Goal: Task Accomplishment & Management: Use online tool/utility

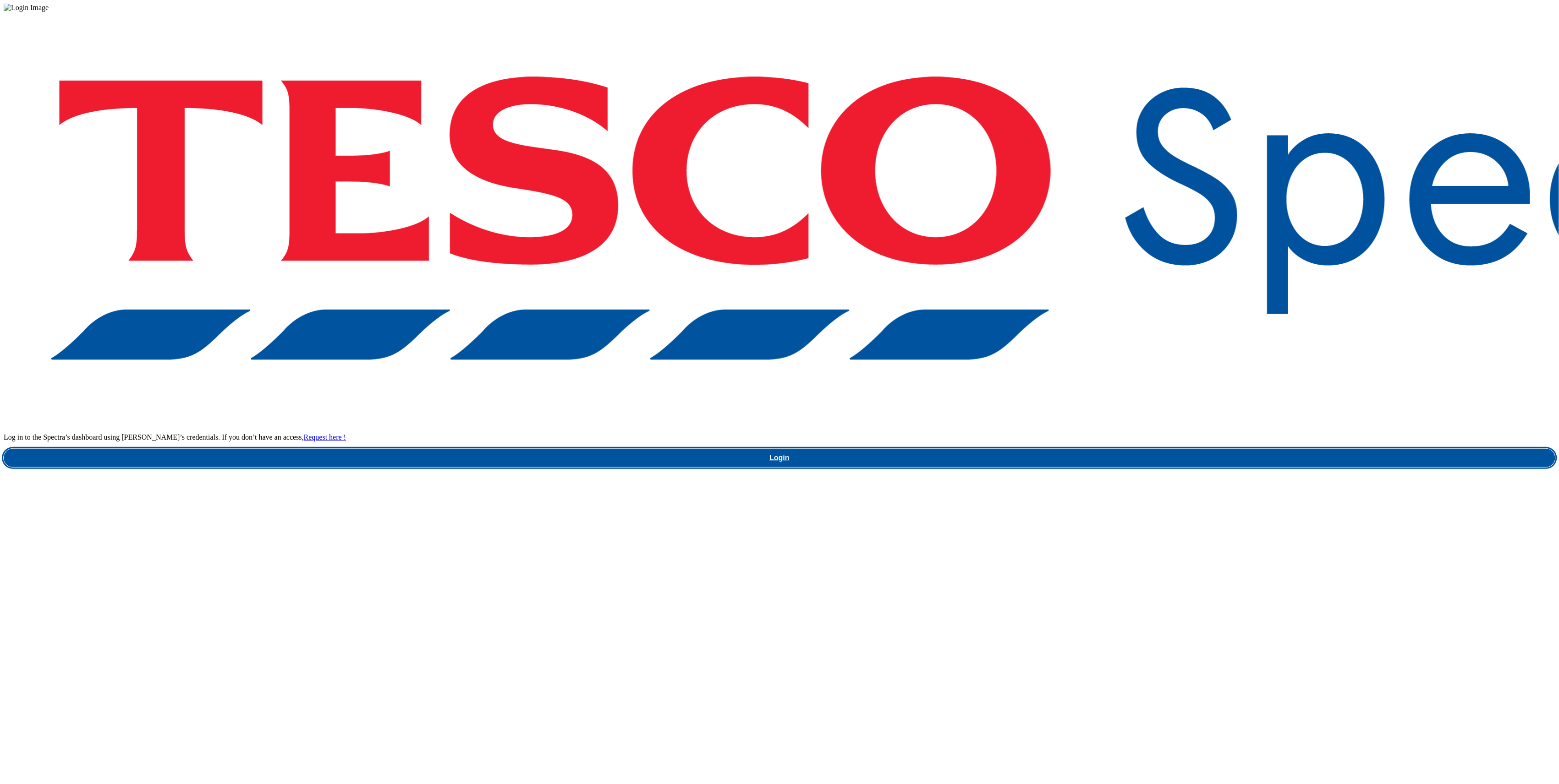
click at [1154, 449] on link "Login" at bounding box center [780, 458] width 1552 height 18
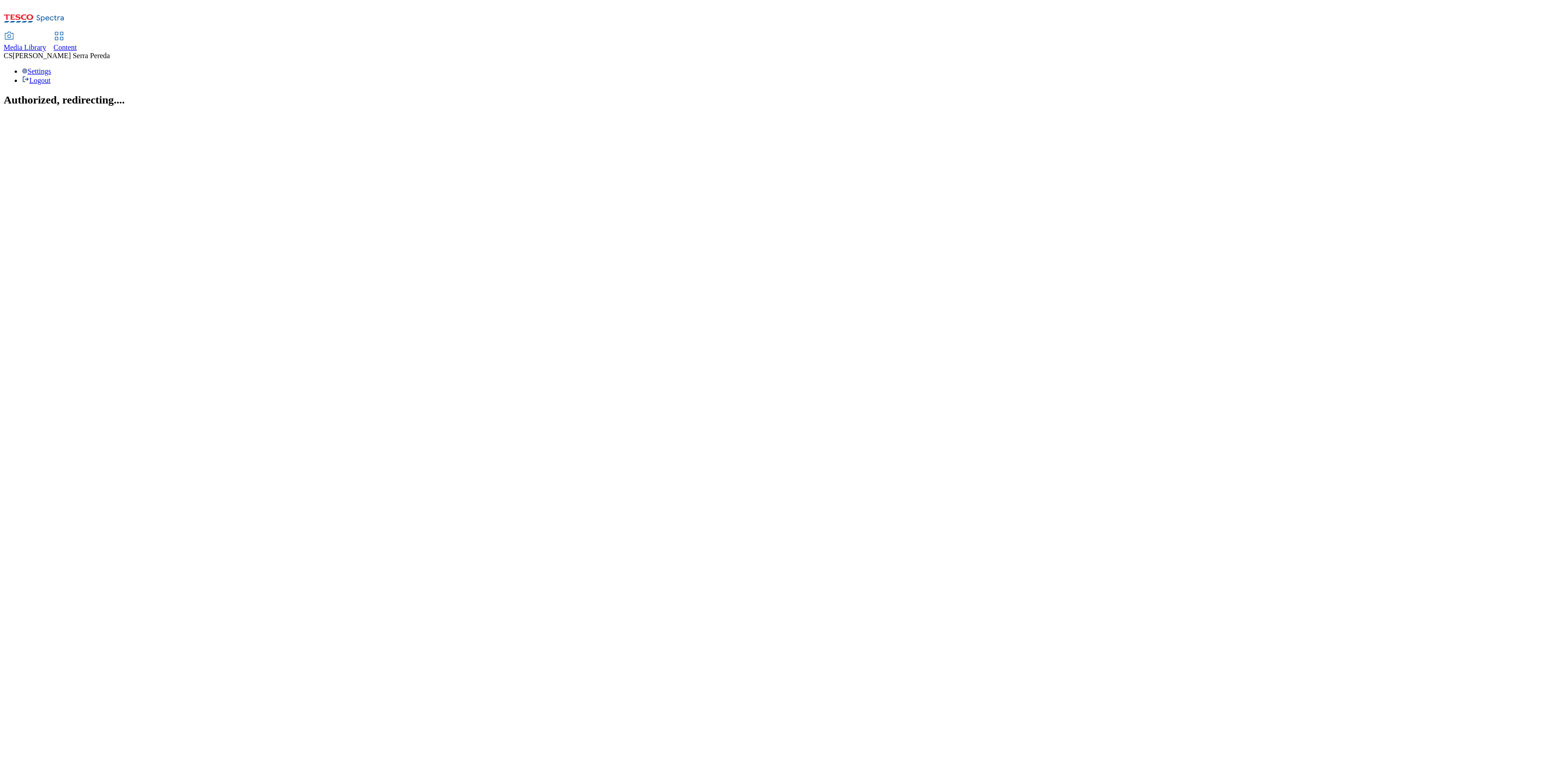
click at [77, 44] on span "Content" at bounding box center [65, 47] width 24 height 8
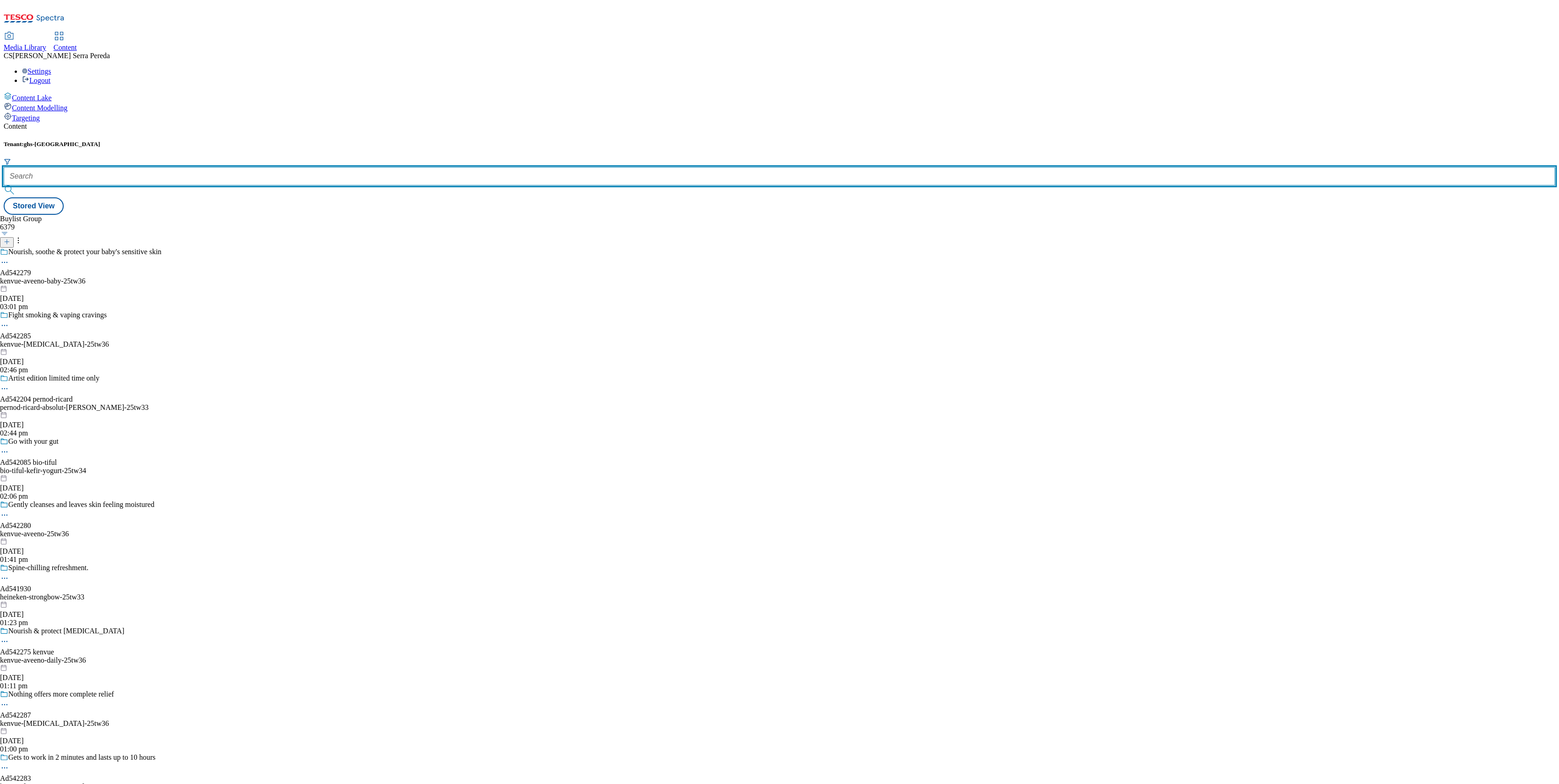
click at [206, 167] on input "text" at bounding box center [780, 176] width 1552 height 18
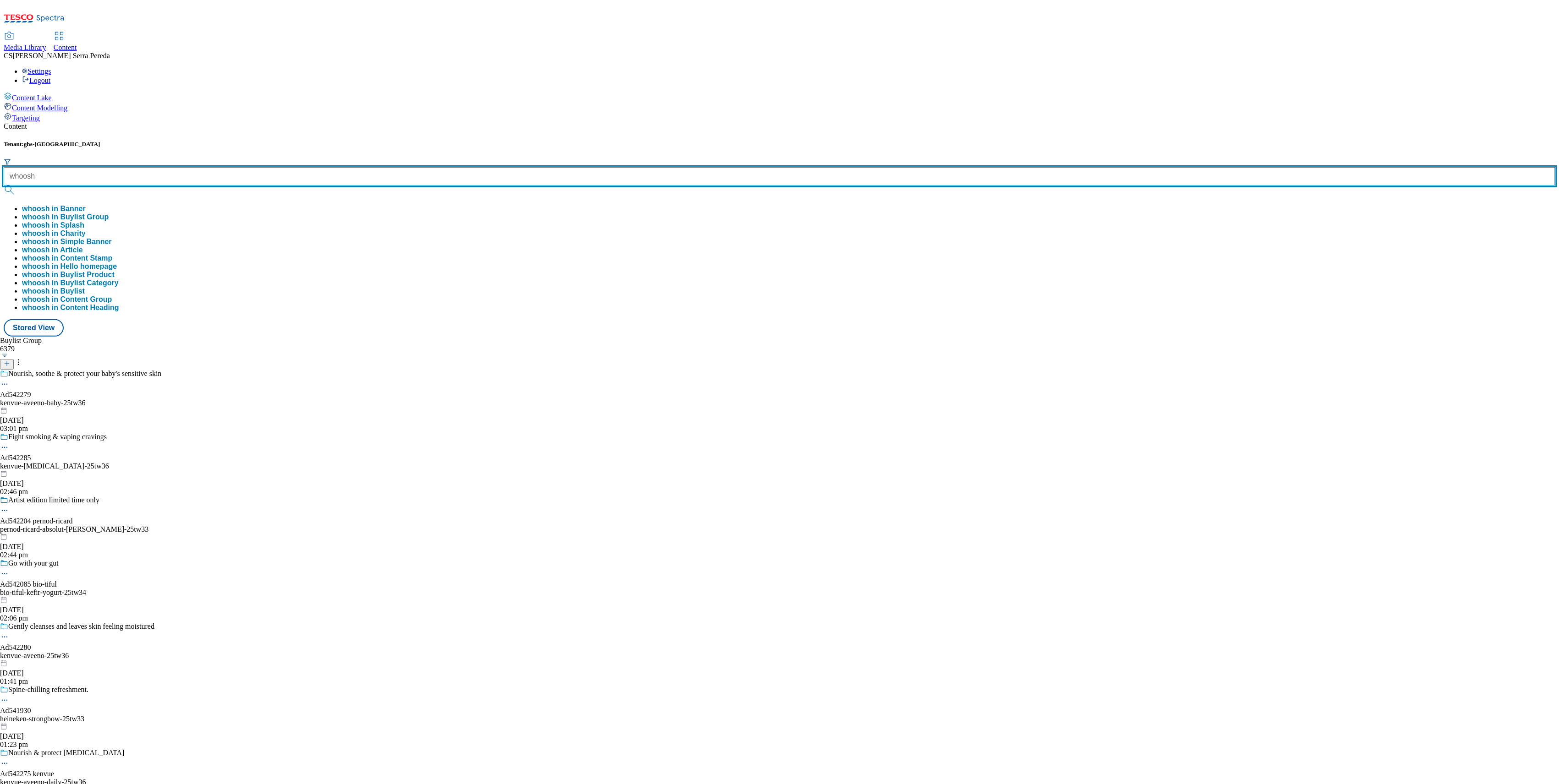
click at [4, 186] on button "submit" at bounding box center [10, 190] width 13 height 9
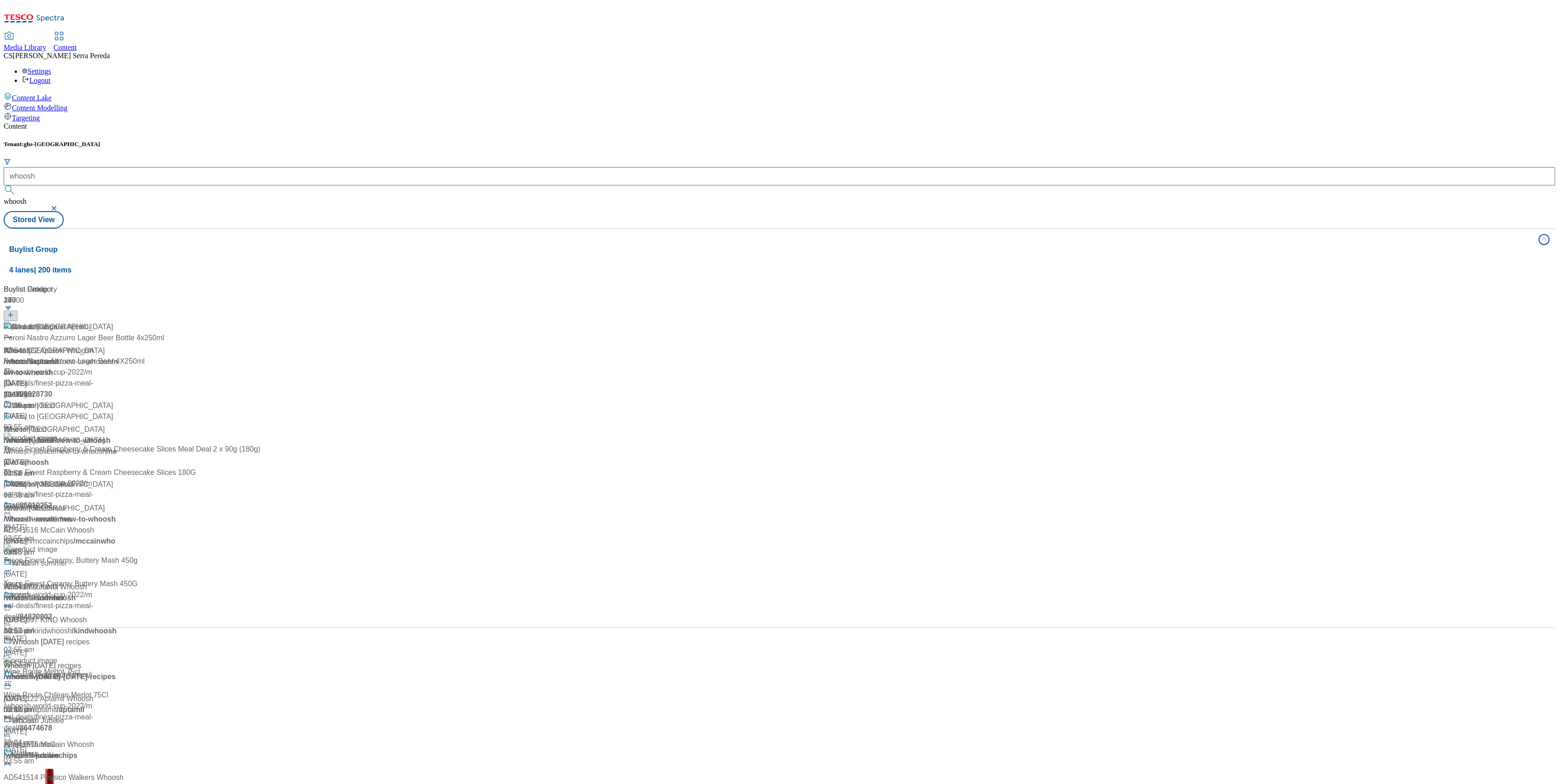
click at [222, 122] on div "Content" at bounding box center [780, 126] width 1552 height 8
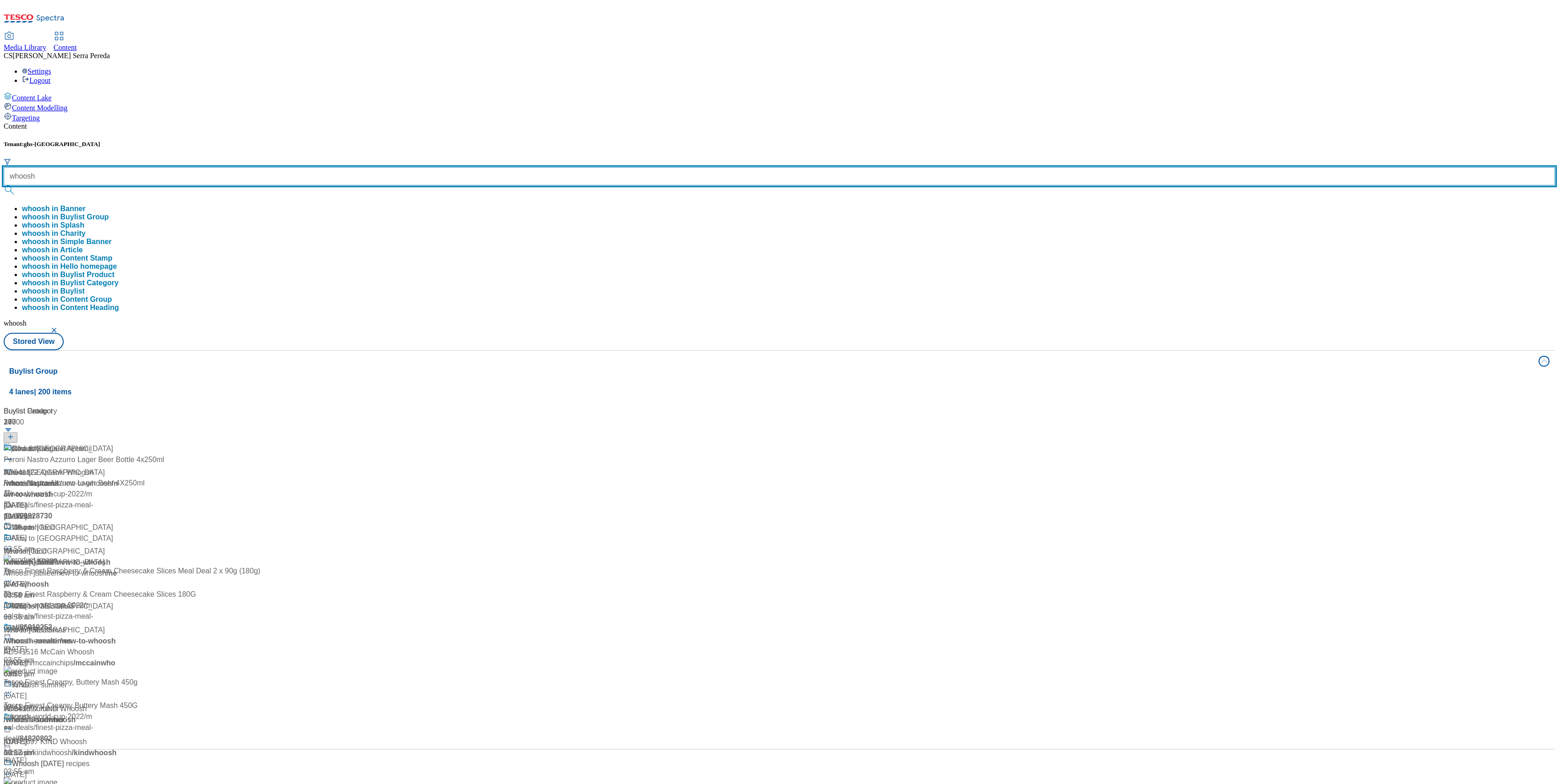
click at [228, 167] on input "whoosh" at bounding box center [780, 176] width 1552 height 18
type input "whoosh christmas"
click at [4, 186] on button "submit" at bounding box center [10, 190] width 13 height 9
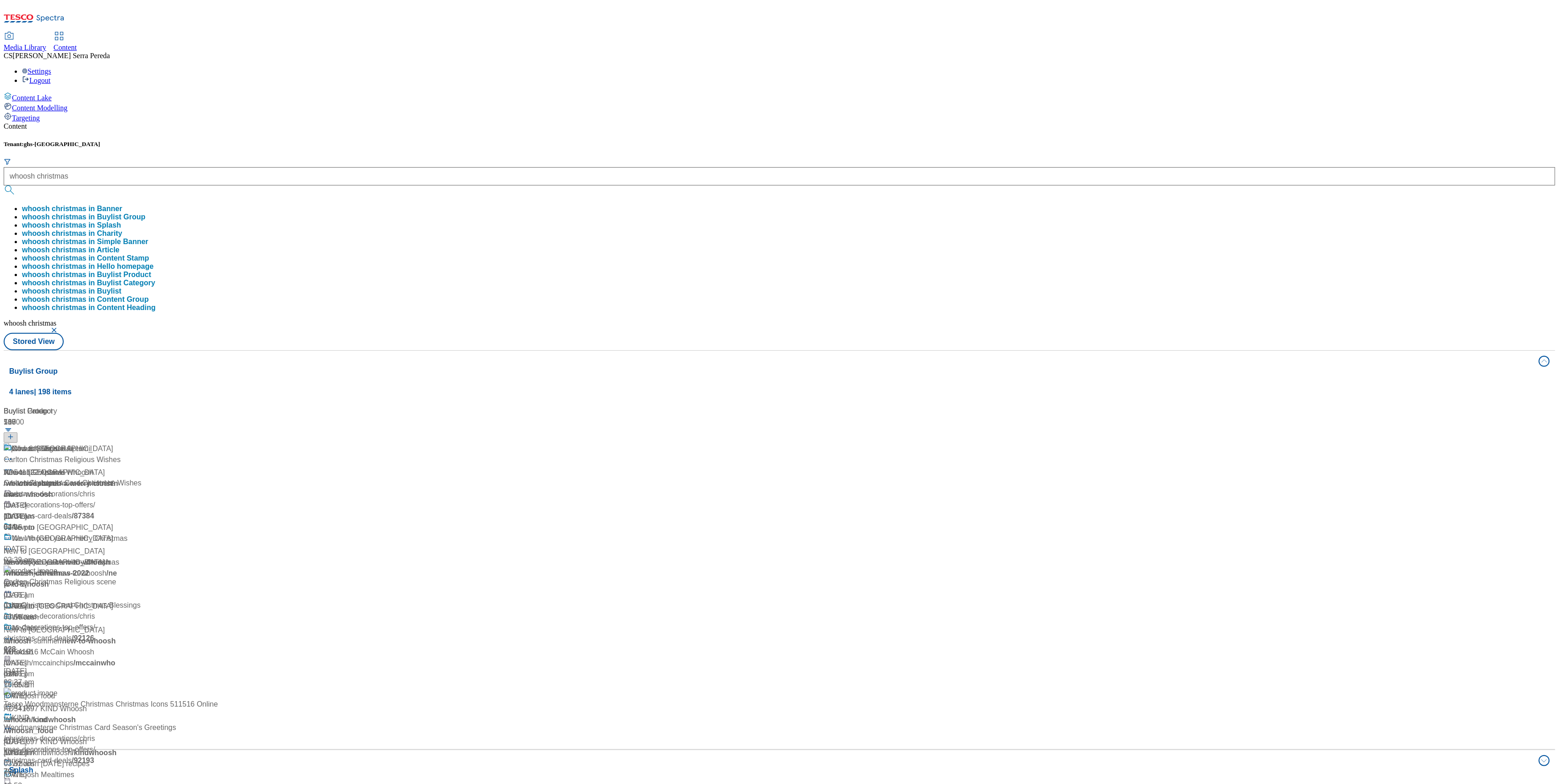
click at [316, 33] on div "Media Library Content CS Cristina Serra Pereda Settings Logout" at bounding box center [780, 59] width 1552 height 52
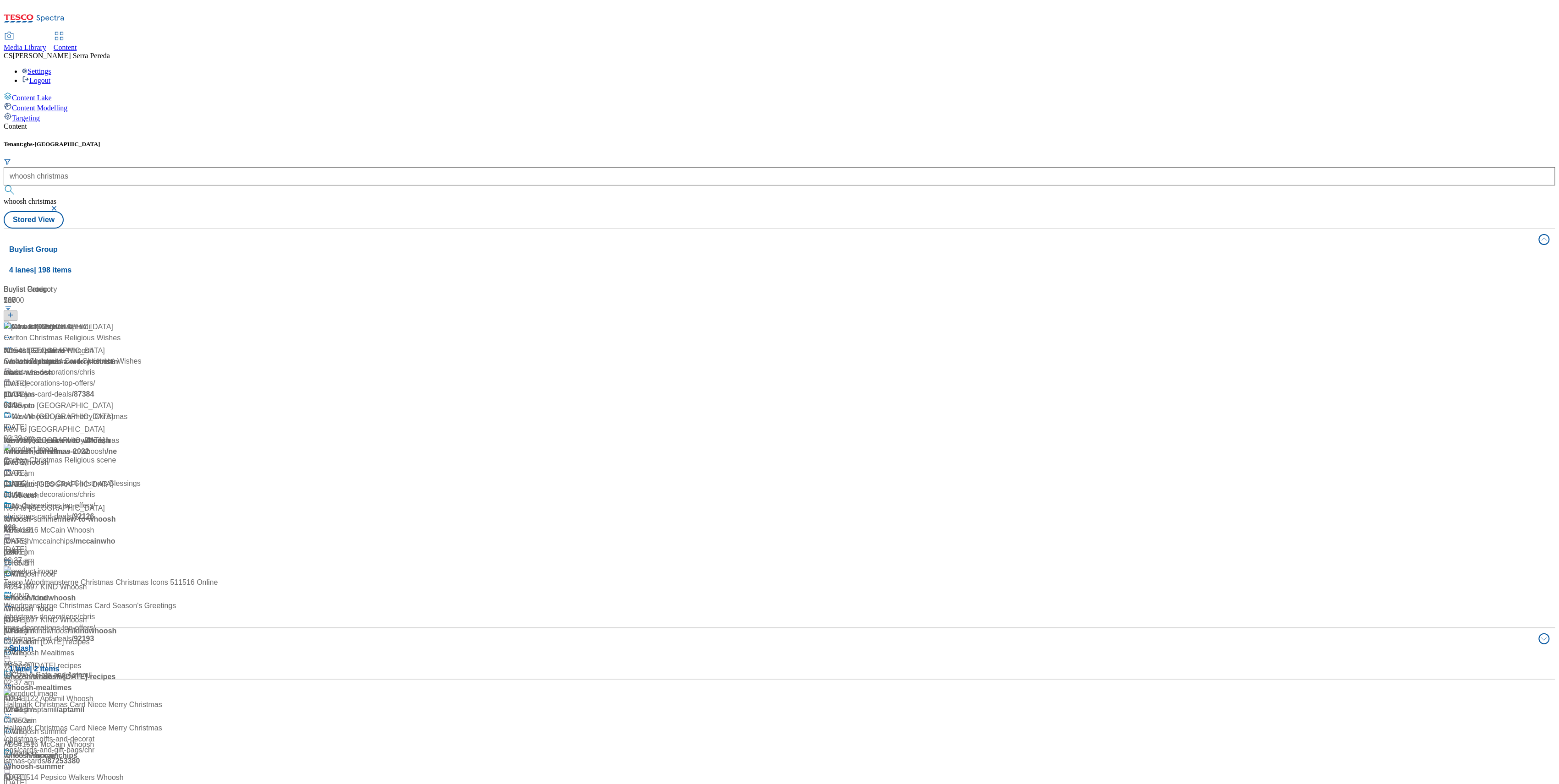
click at [128, 322] on div "Whoosh Christmas Whoosh Christmas / we-whoosh-you-a-merry-christmas [DATE] 07:3…" at bounding box center [65, 367] width 123 height 90
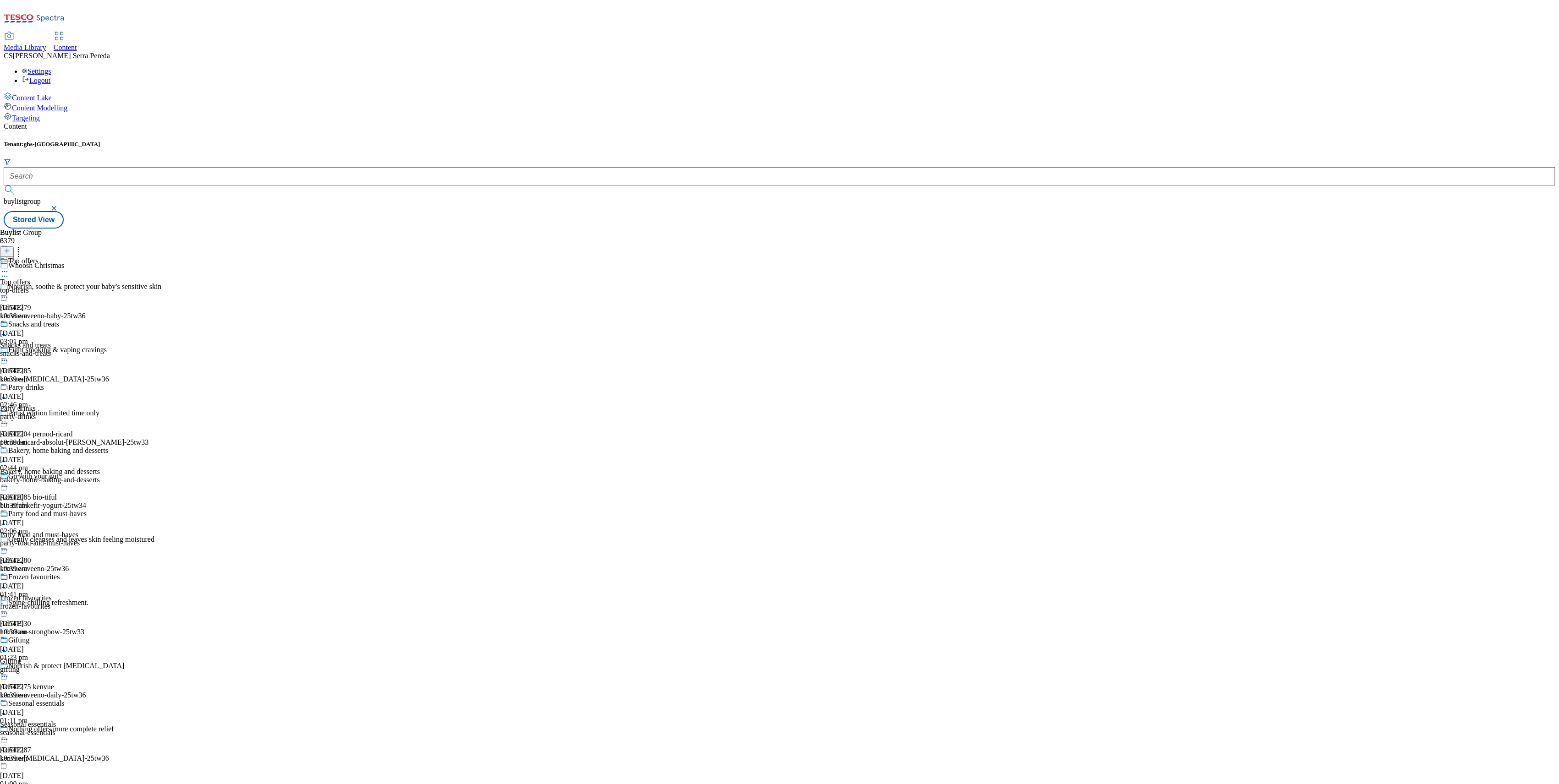
click at [108, 286] on div "top-offers" at bounding box center [54, 290] width 108 height 8
click at [50, 286] on div "top-offers" at bounding box center [25, 290] width 50 height 8
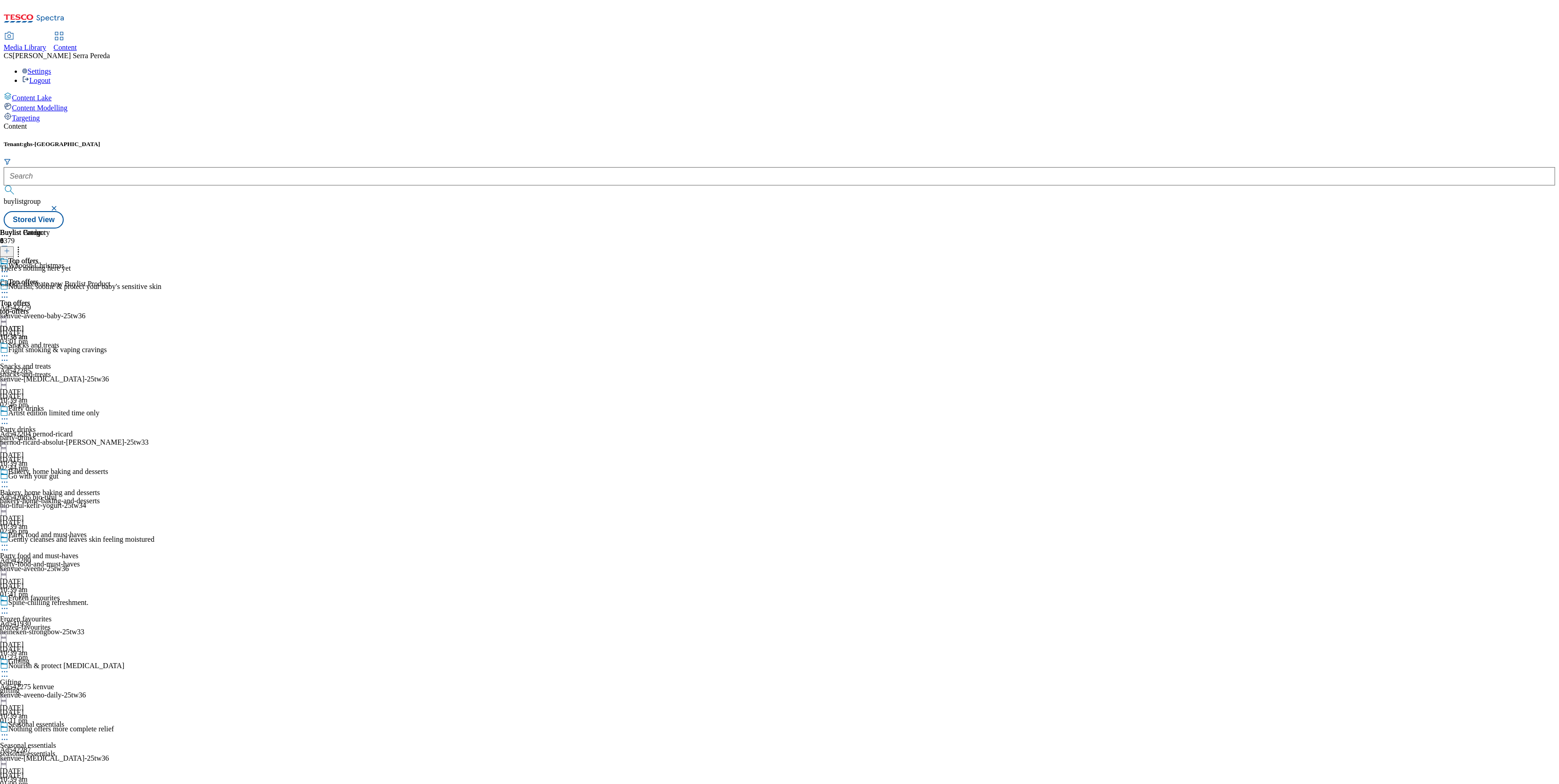
click at [10, 248] on icon at bounding box center [7, 251] width 7 height 7
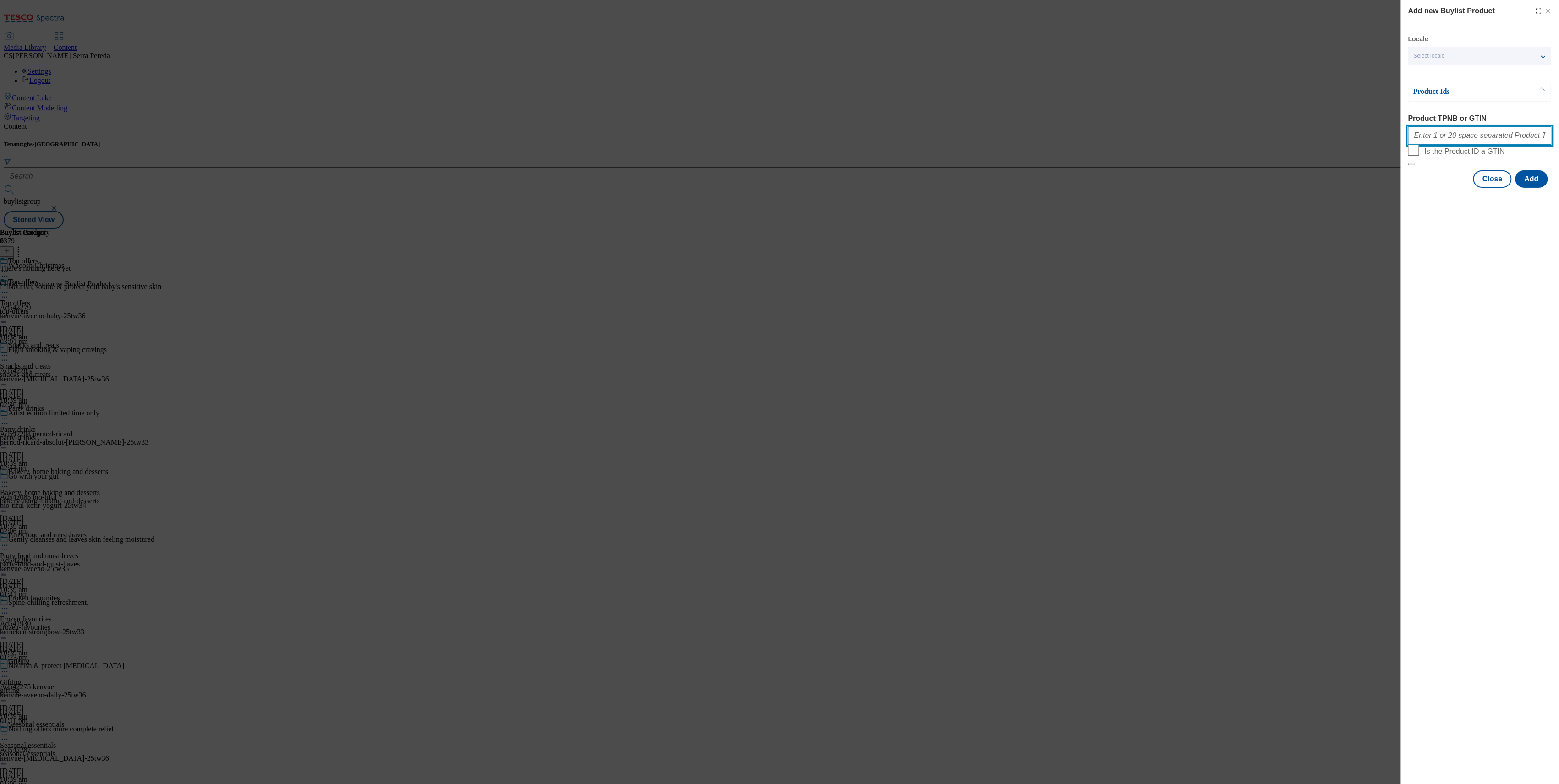
click at [1452, 141] on input "Product TPNB or GTIN" at bounding box center [1480, 136] width 143 height 18
paste input "50445808 64282184 64934744 86020640 87891165 91262167 91379634 92206625 9236917…"
type input "50445808 64282184 64934744 86020640 87891165 91262167 91379634 92206625 9236917…"
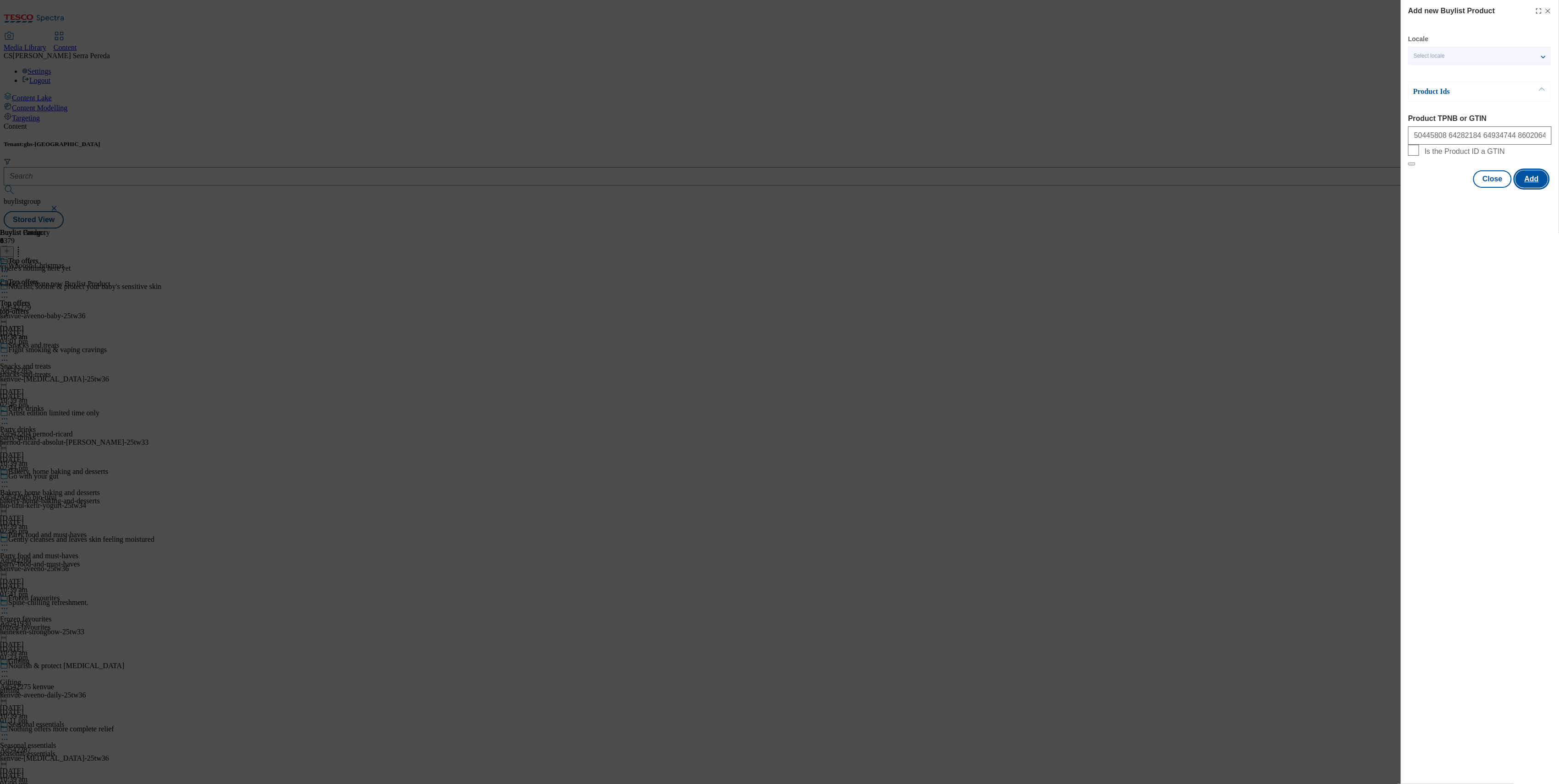
click at [1535, 188] on button "Add" at bounding box center [1532, 179] width 33 height 18
click at [1531, 233] on button "Add" at bounding box center [1532, 224] width 33 height 18
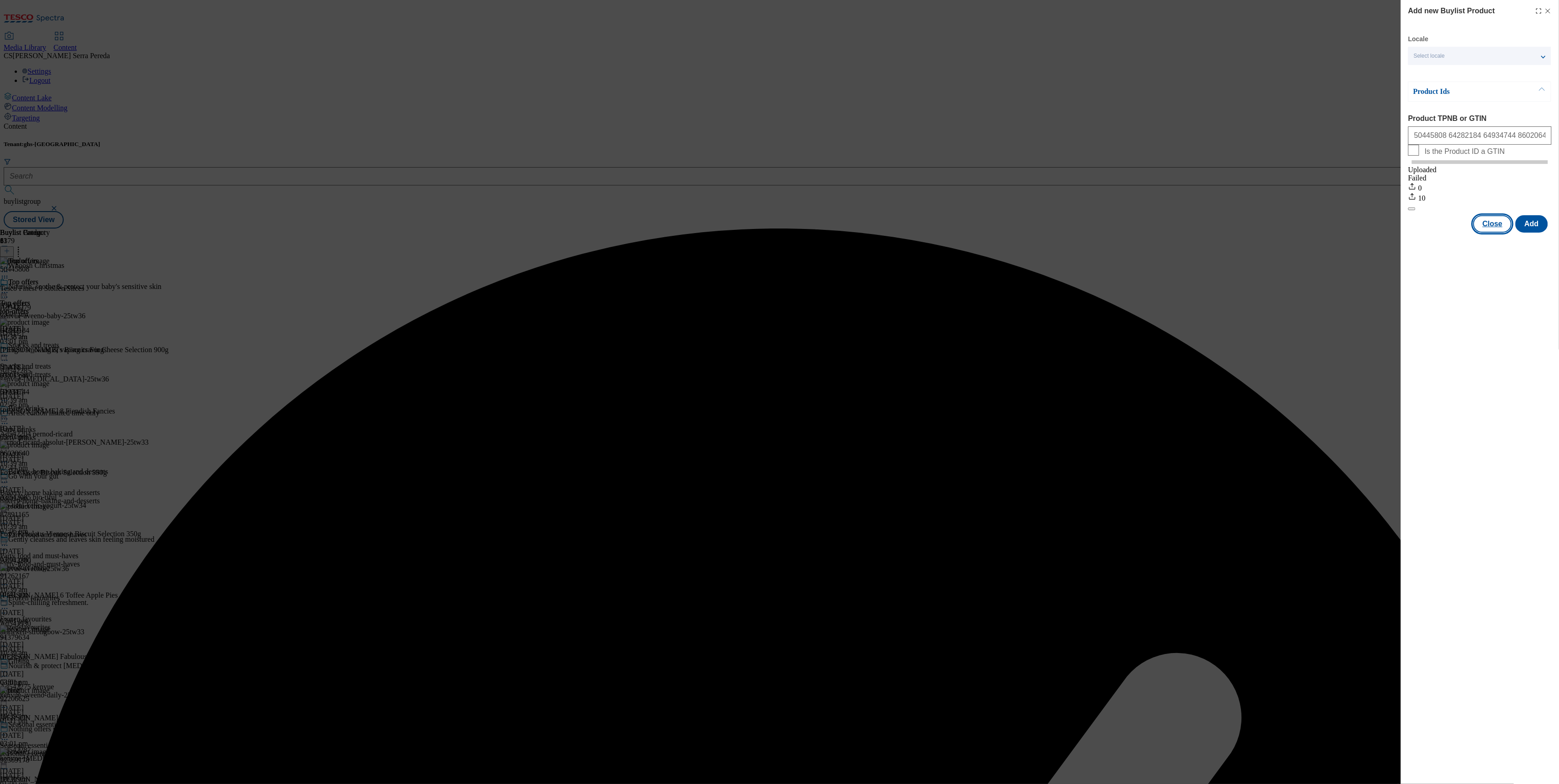
click at [1500, 233] on button "Close" at bounding box center [1492, 224] width 39 height 18
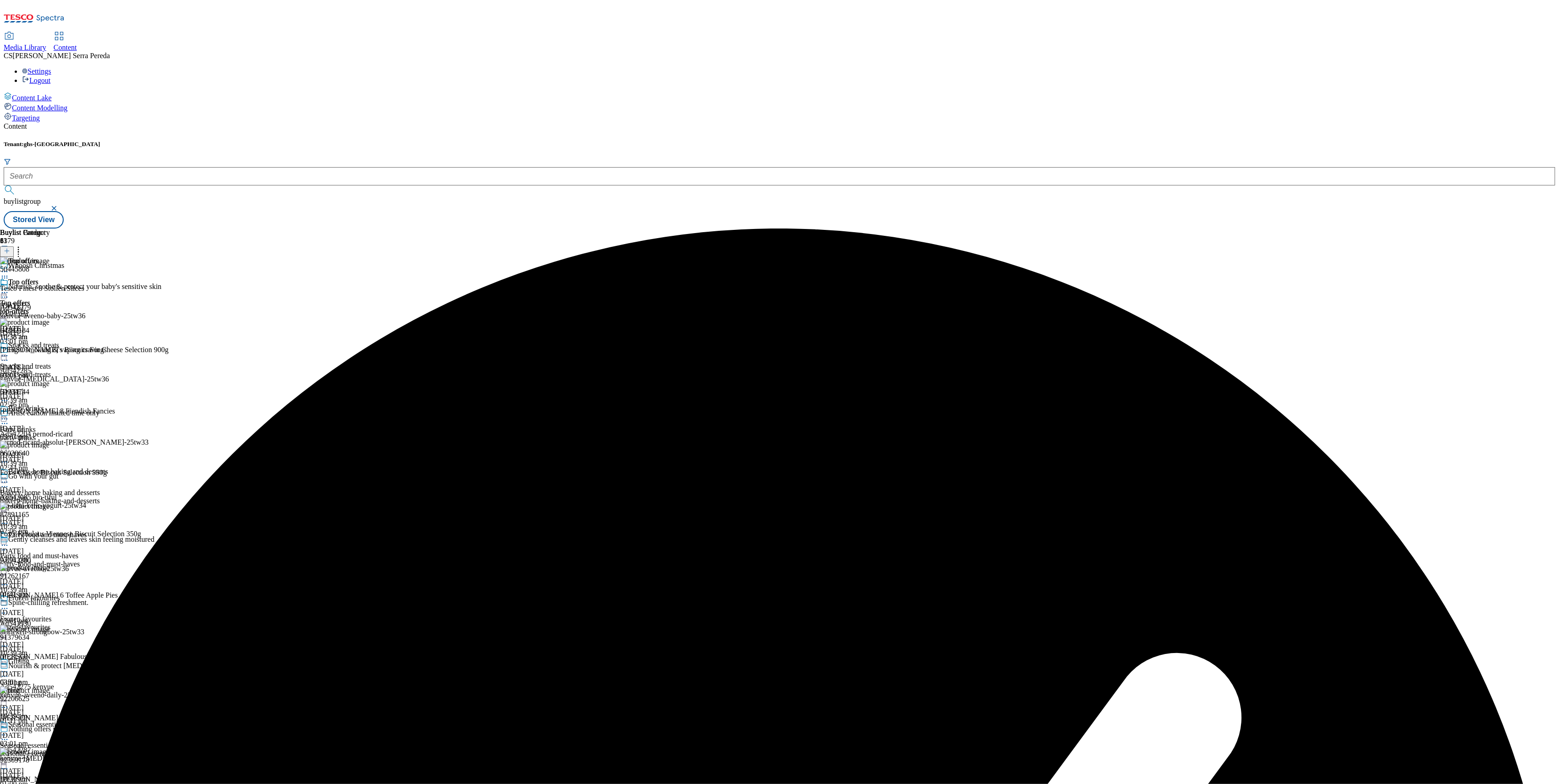
click at [1500, 233] on div "Add new Buylist Product Locale Select locale English Welsh Product Ids Product …" at bounding box center [1480, 392] width 158 height 784
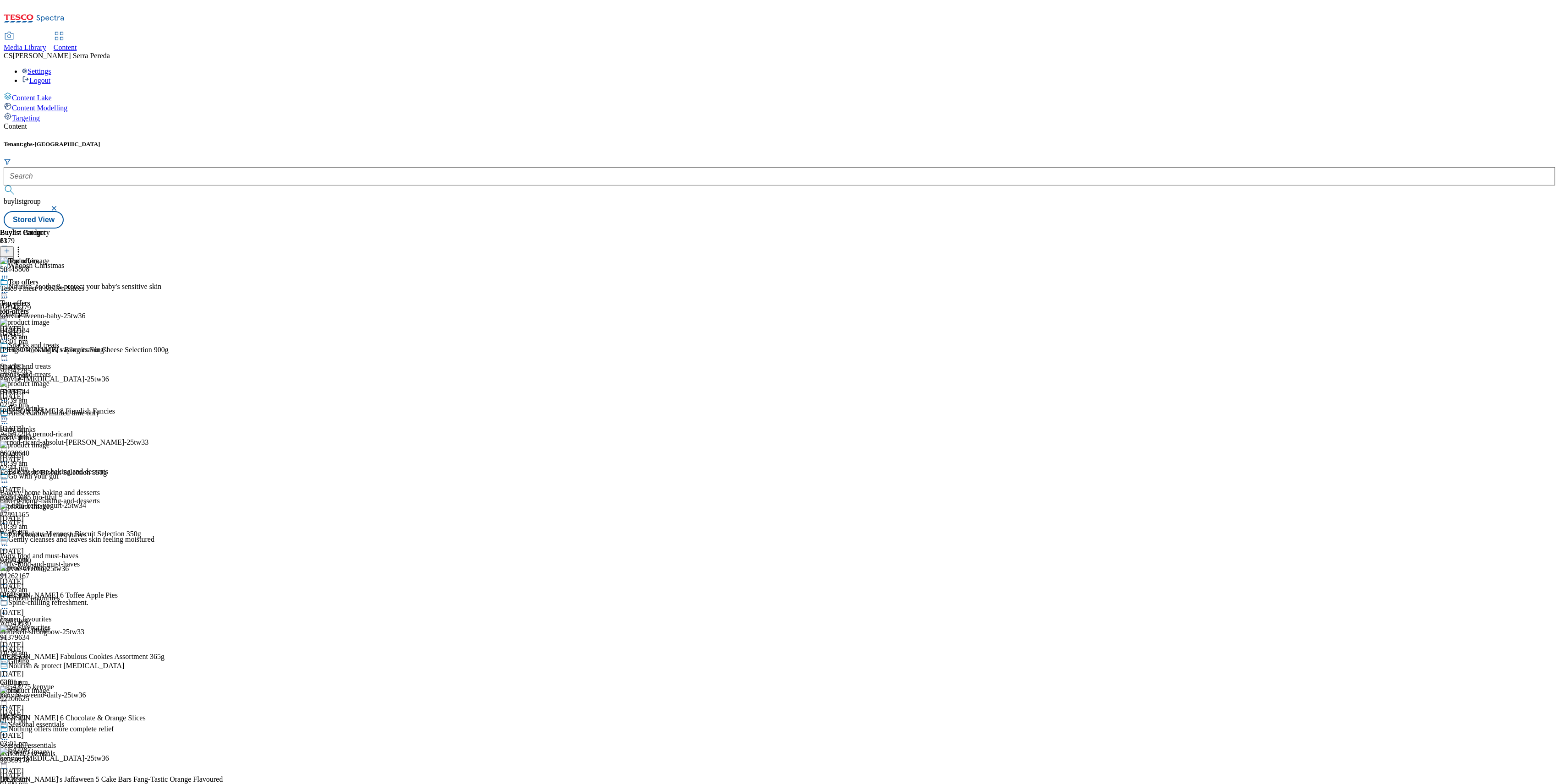
click at [10, 248] on icon at bounding box center [7, 251] width 7 height 7
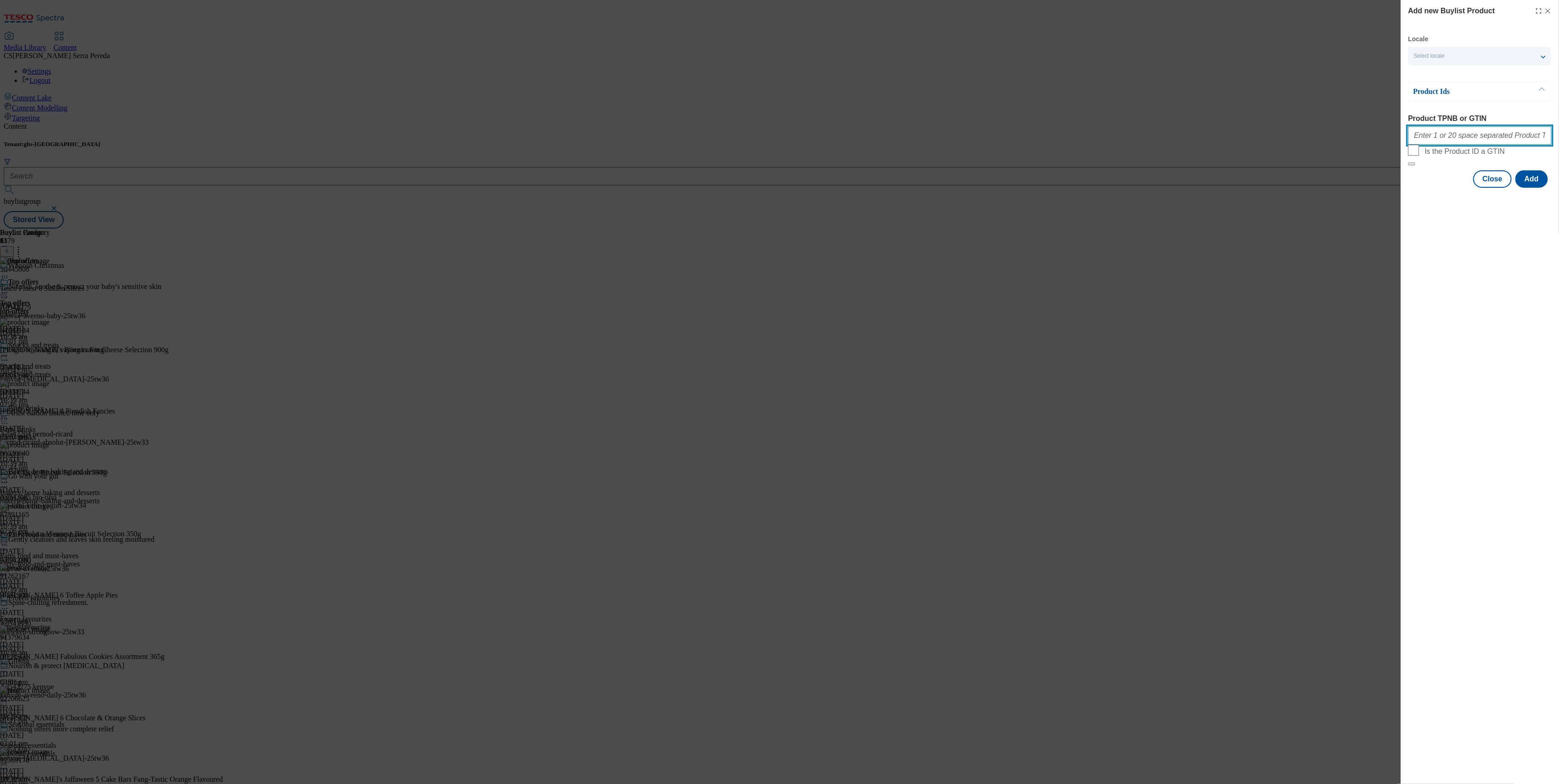
click at [1476, 141] on input "Product TPNB or GTIN" at bounding box center [1480, 136] width 143 height 18
paste input "92124140"
click at [1477, 145] on input "92124140" at bounding box center [1480, 136] width 143 height 18
click at [1474, 137] on input "92124140" at bounding box center [1480, 136] width 143 height 18
paste input "96880540"
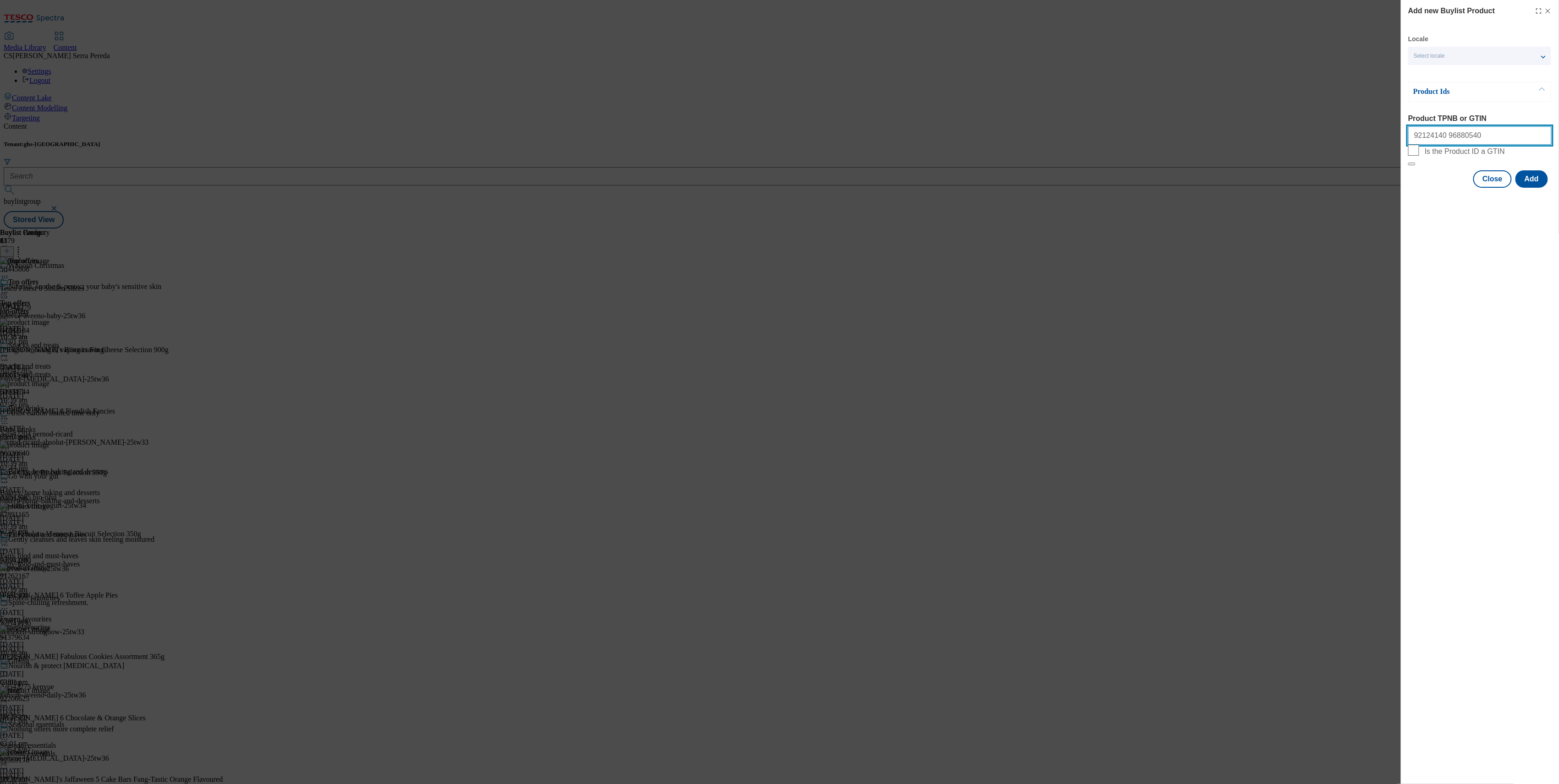
click at [1494, 141] on input "92124140 96880540" at bounding box center [1480, 136] width 143 height 18
paste input "91321622"
type input "92124140 96880540 91321622"
click at [1538, 188] on button "Add" at bounding box center [1532, 179] width 33 height 18
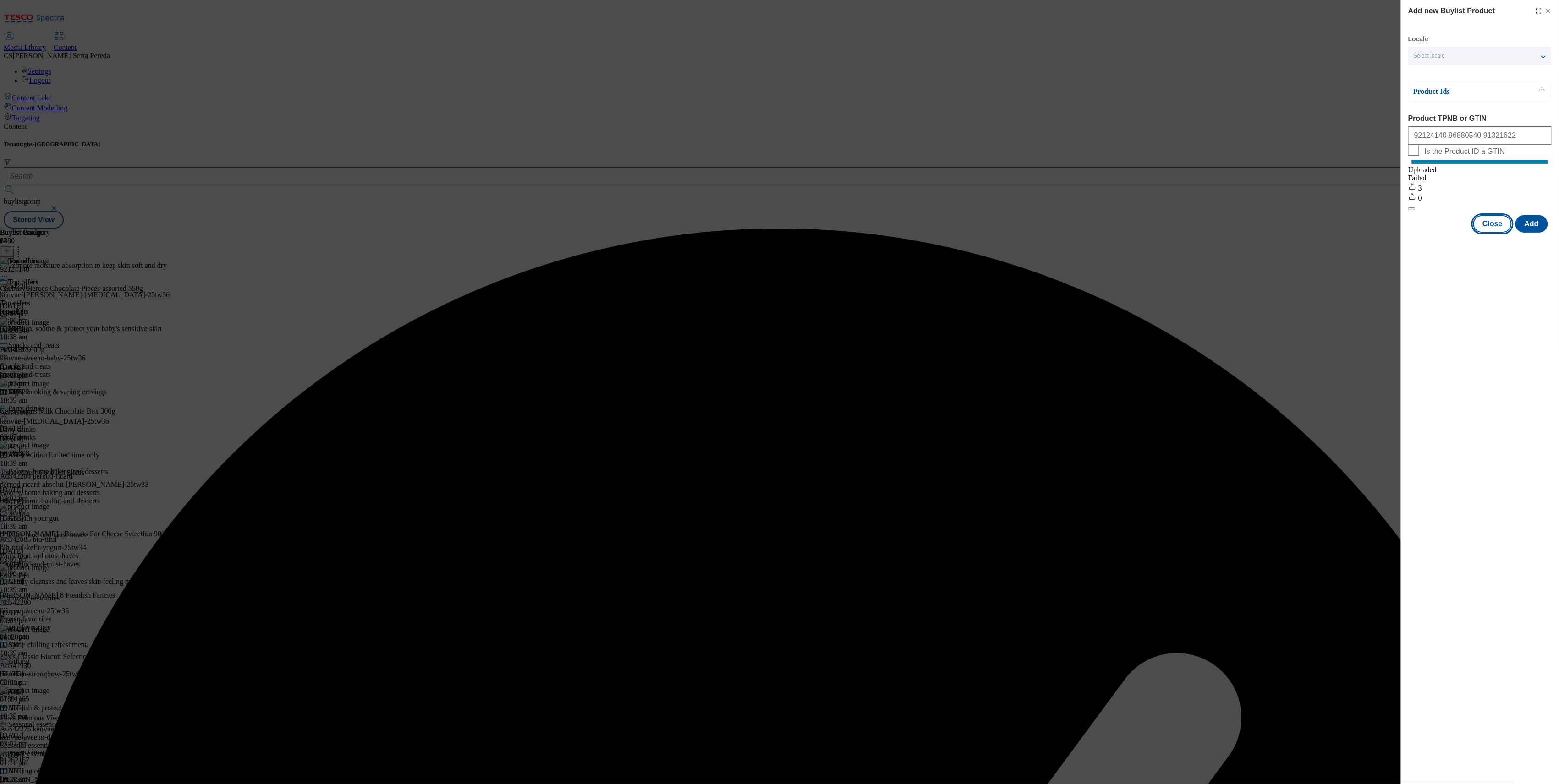
click at [1498, 233] on button "Close" at bounding box center [1492, 224] width 39 height 18
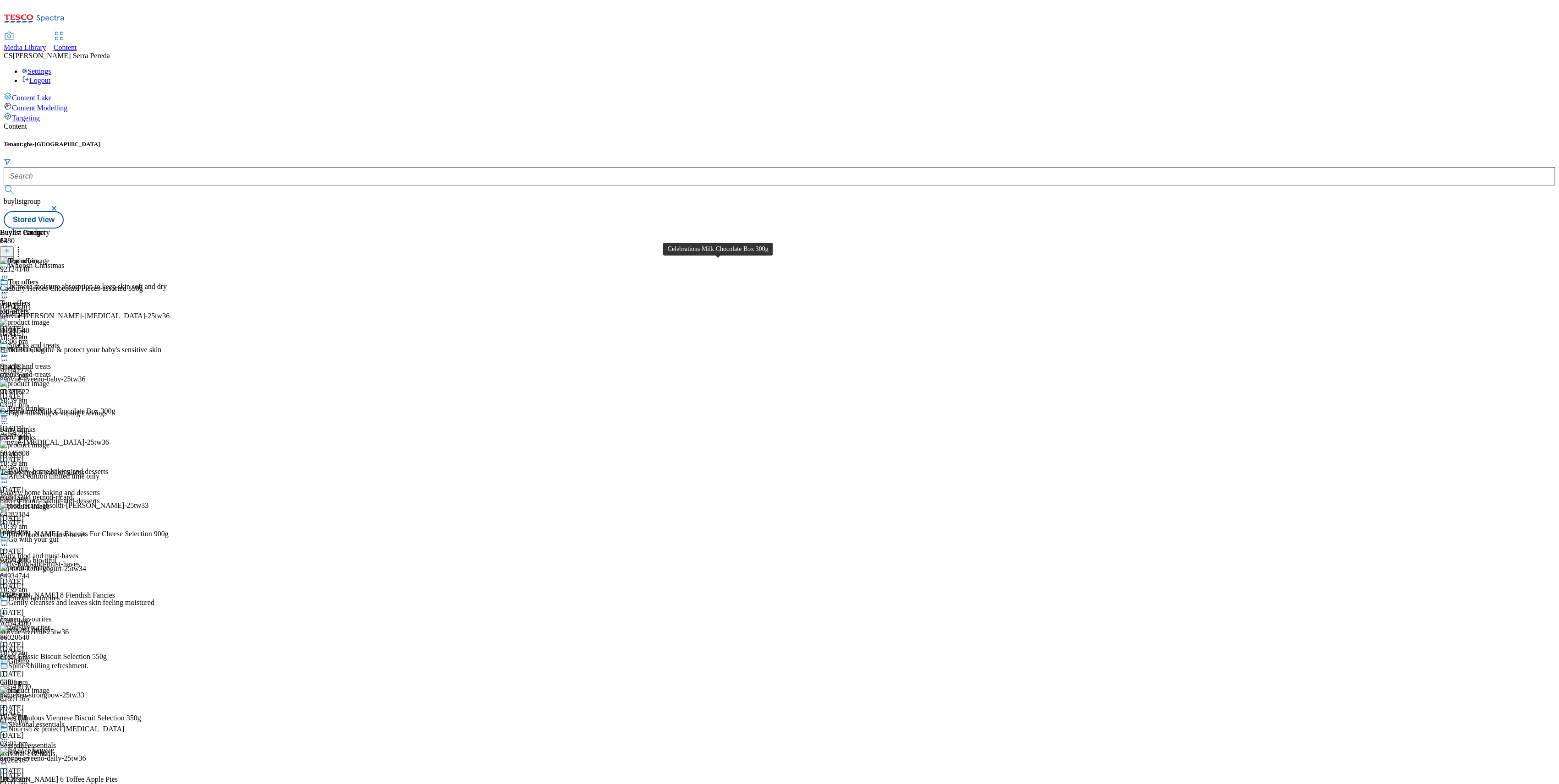
scroll to position [90, 0]
click at [169, 229] on header "Buylist Product 14" at bounding box center [84, 243] width 169 height 28
click at [10, 248] on icon at bounding box center [7, 251] width 7 height 7
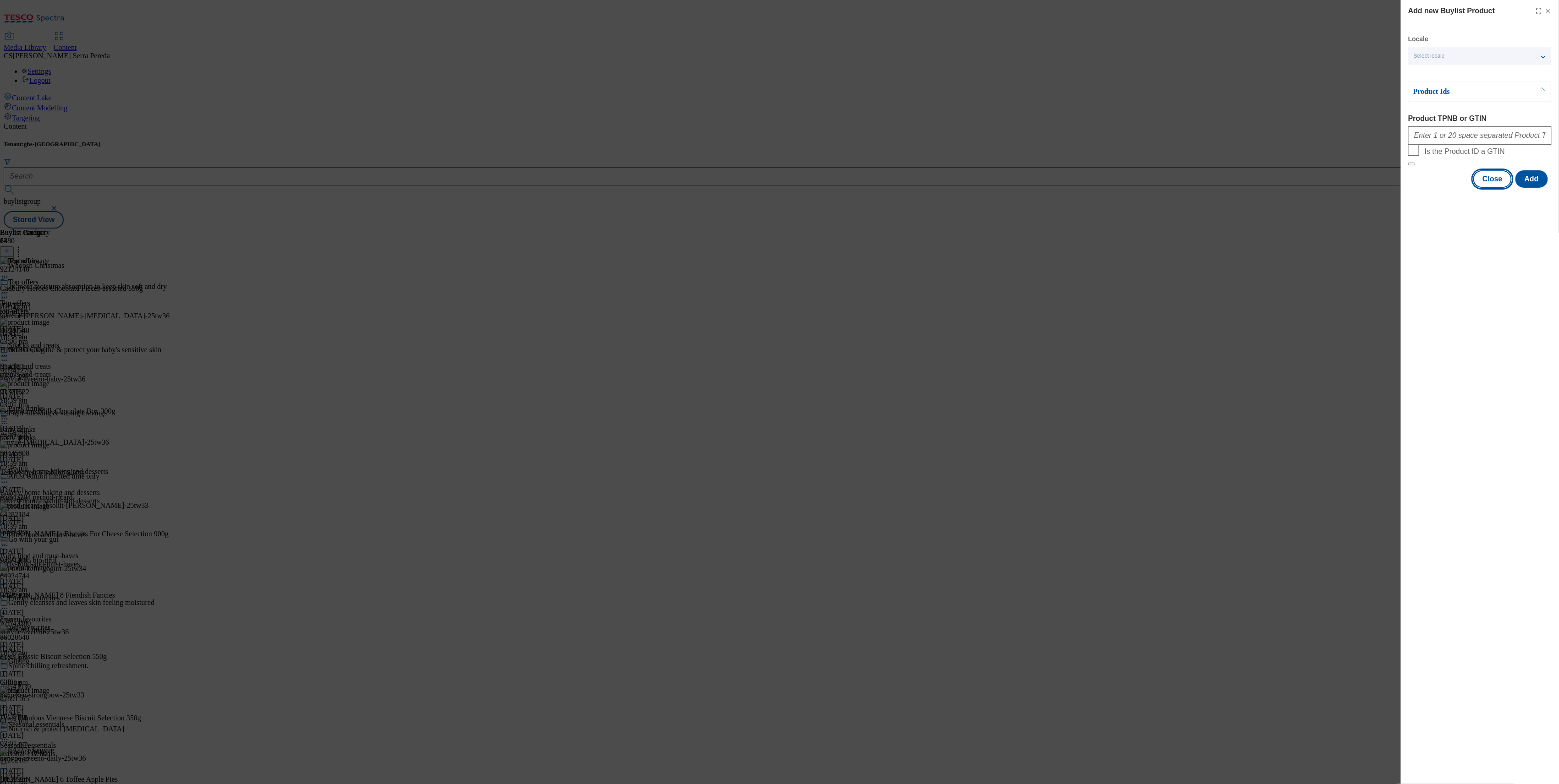
click at [1494, 188] on button "Close" at bounding box center [1492, 179] width 39 height 18
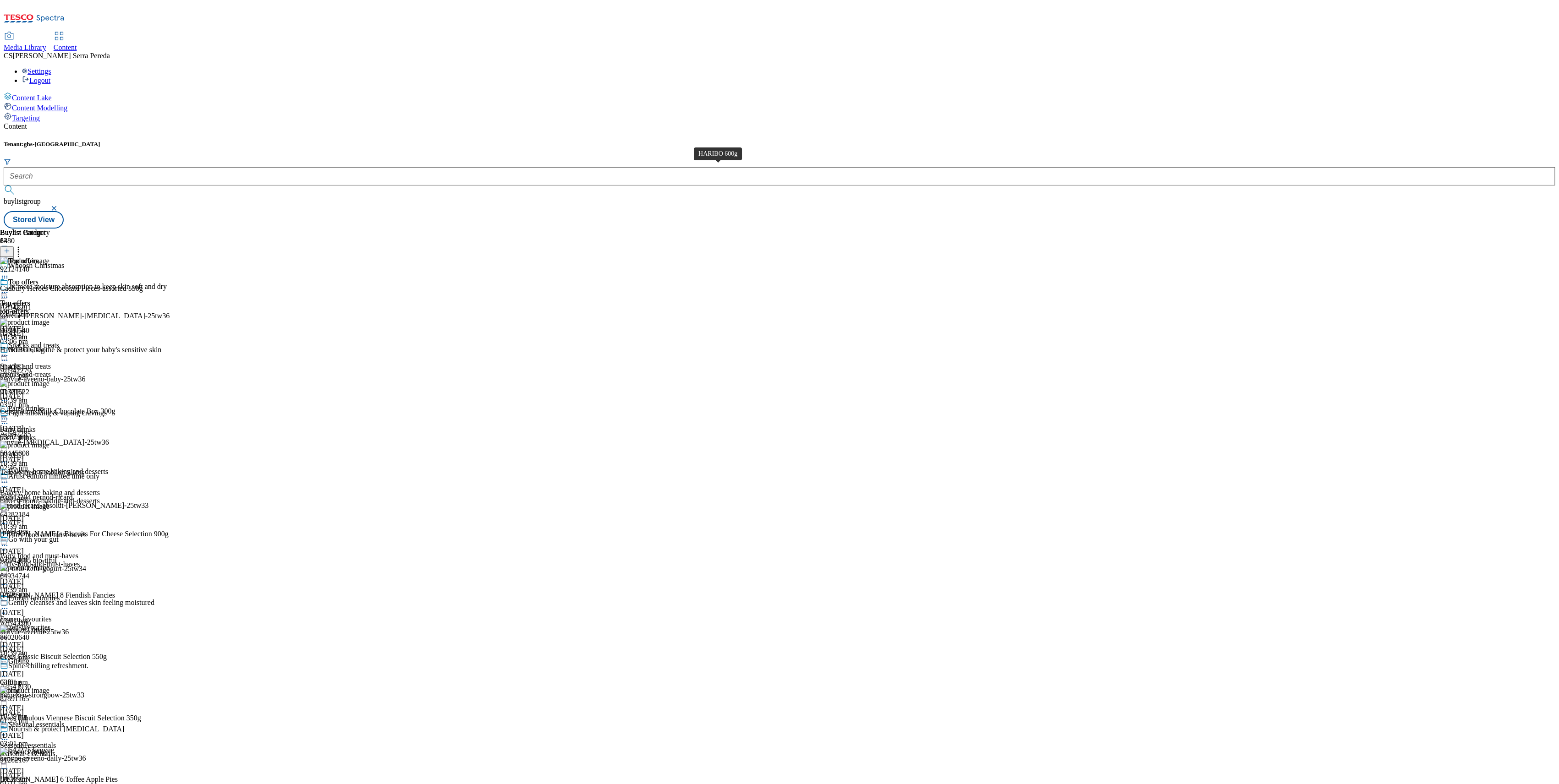
scroll to position [0, 0]
click at [10, 248] on icon at bounding box center [7, 251] width 7 height 7
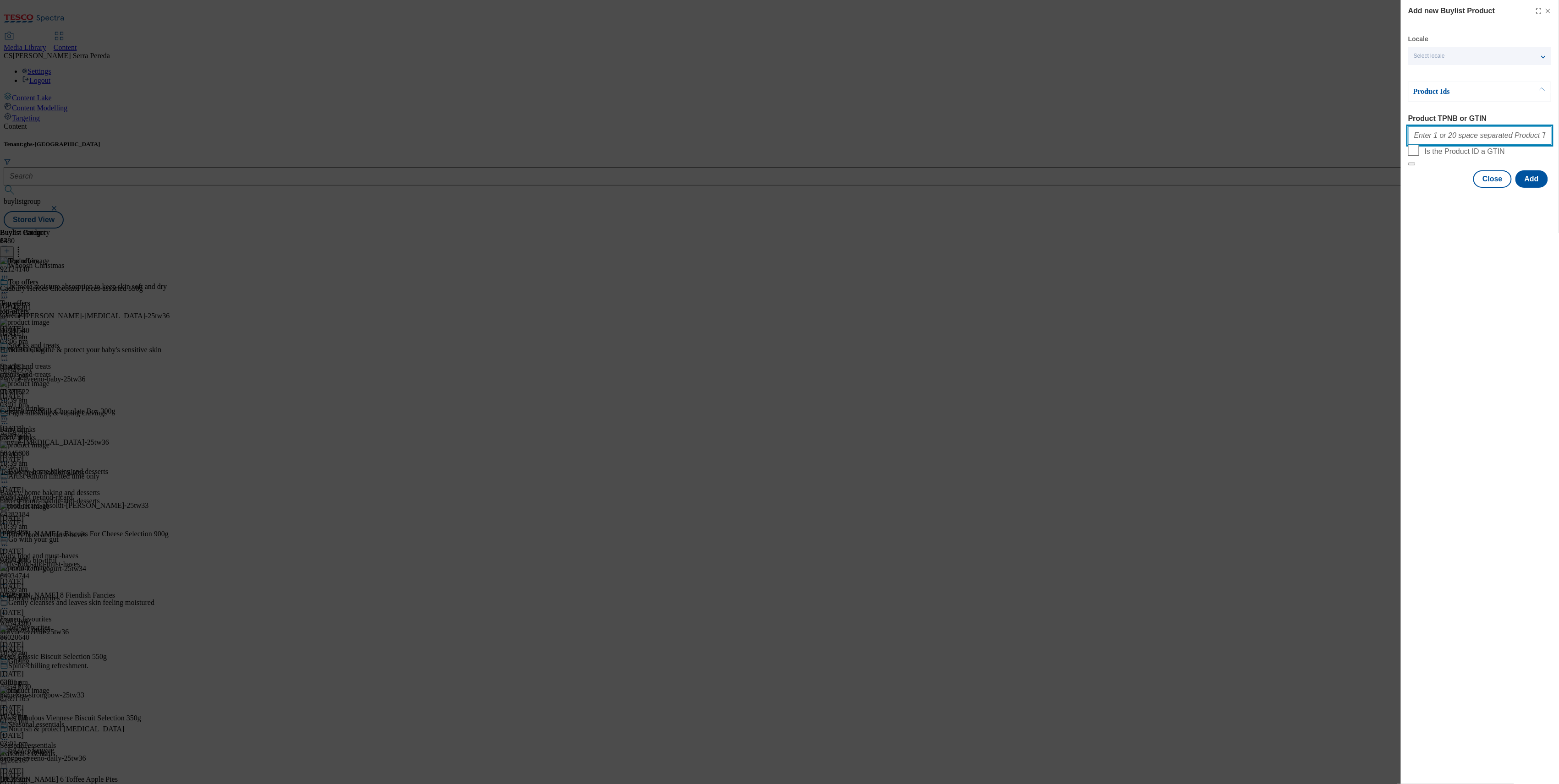
click at [1482, 139] on input "Product TPNB or GTIN" at bounding box center [1480, 136] width 143 height 18
paste input "96490310"
click at [1486, 139] on input "96490310" at bounding box center [1480, 136] width 143 height 18
paste input "92118211"
type input "96490310 92118211"
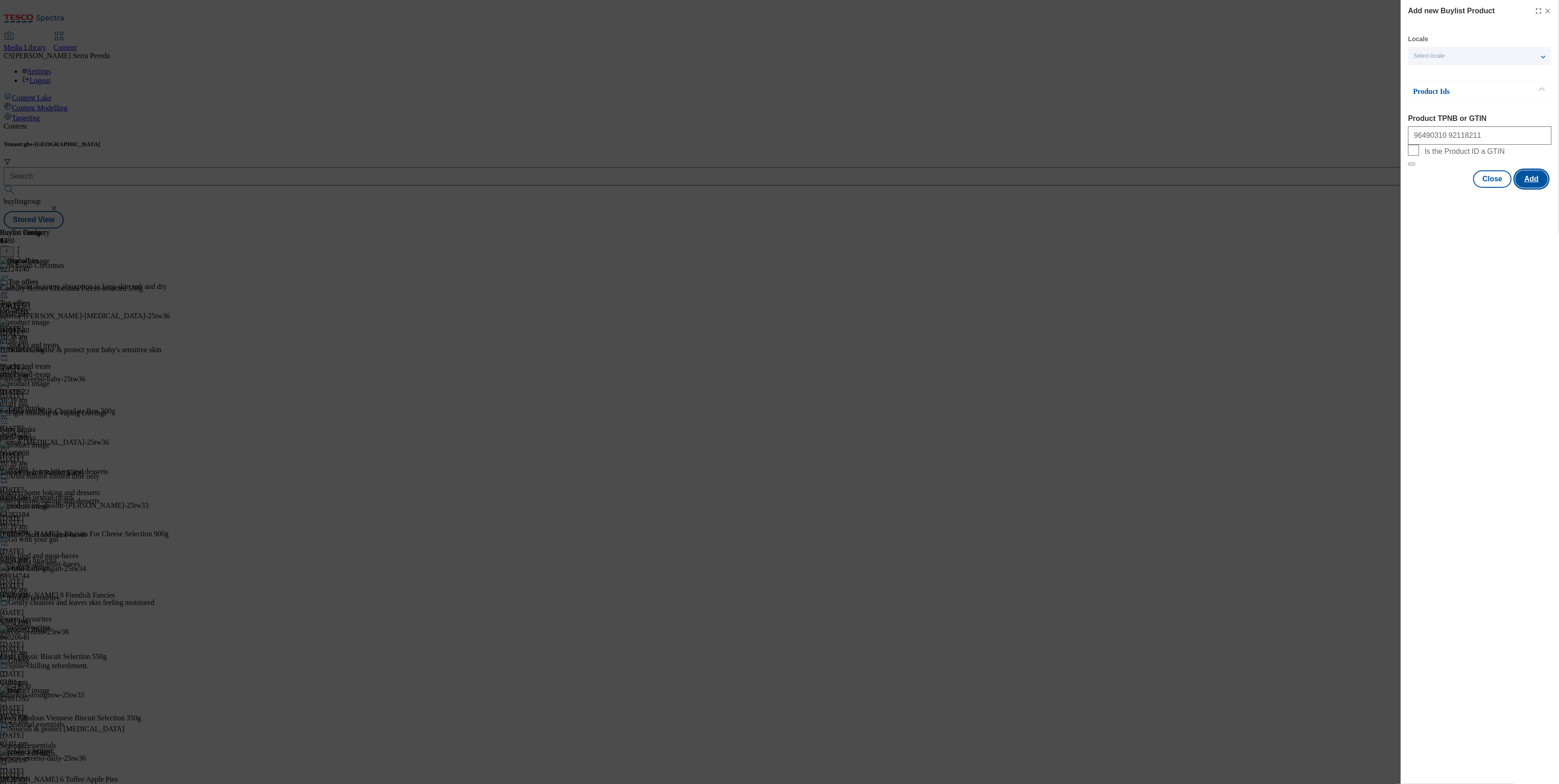
click at [1535, 188] on button "Add" at bounding box center [1532, 179] width 33 height 18
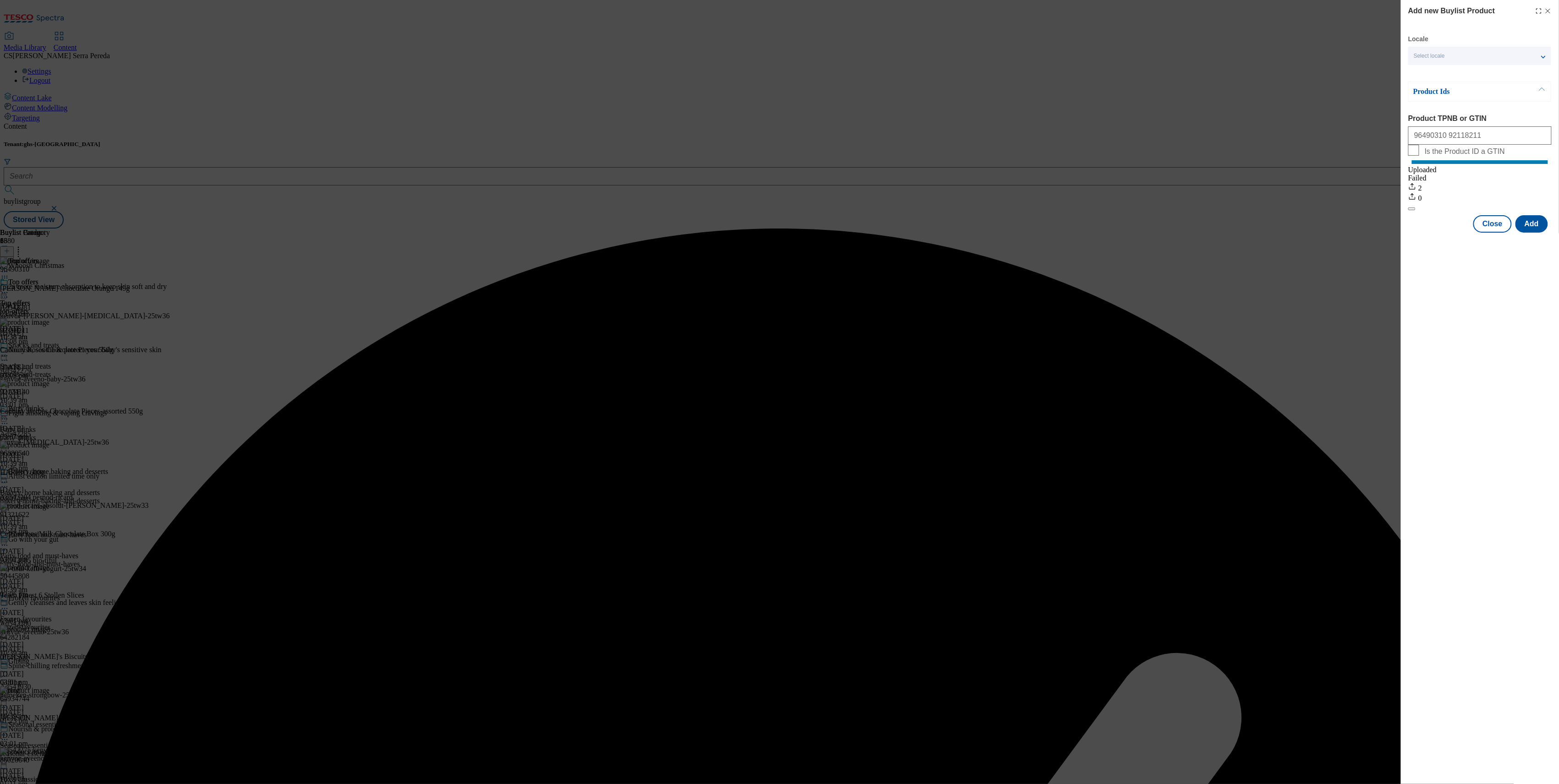
click at [598, 149] on div "Add new Buylist Product Locale Select locale English Welsh Product Ids Product …" at bounding box center [780, 392] width 1559 height 784
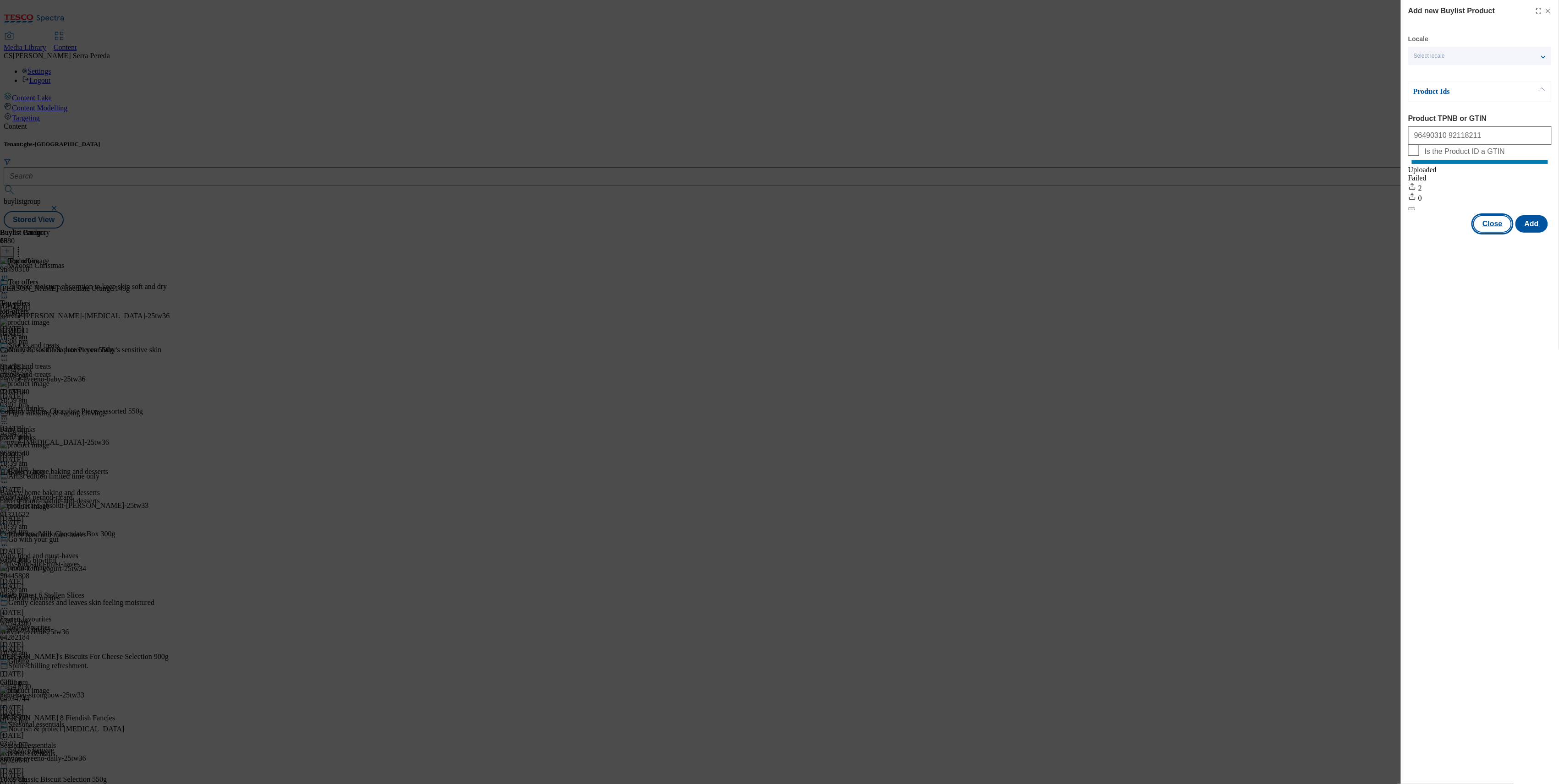
click at [1493, 233] on button "Close" at bounding box center [1492, 224] width 39 height 18
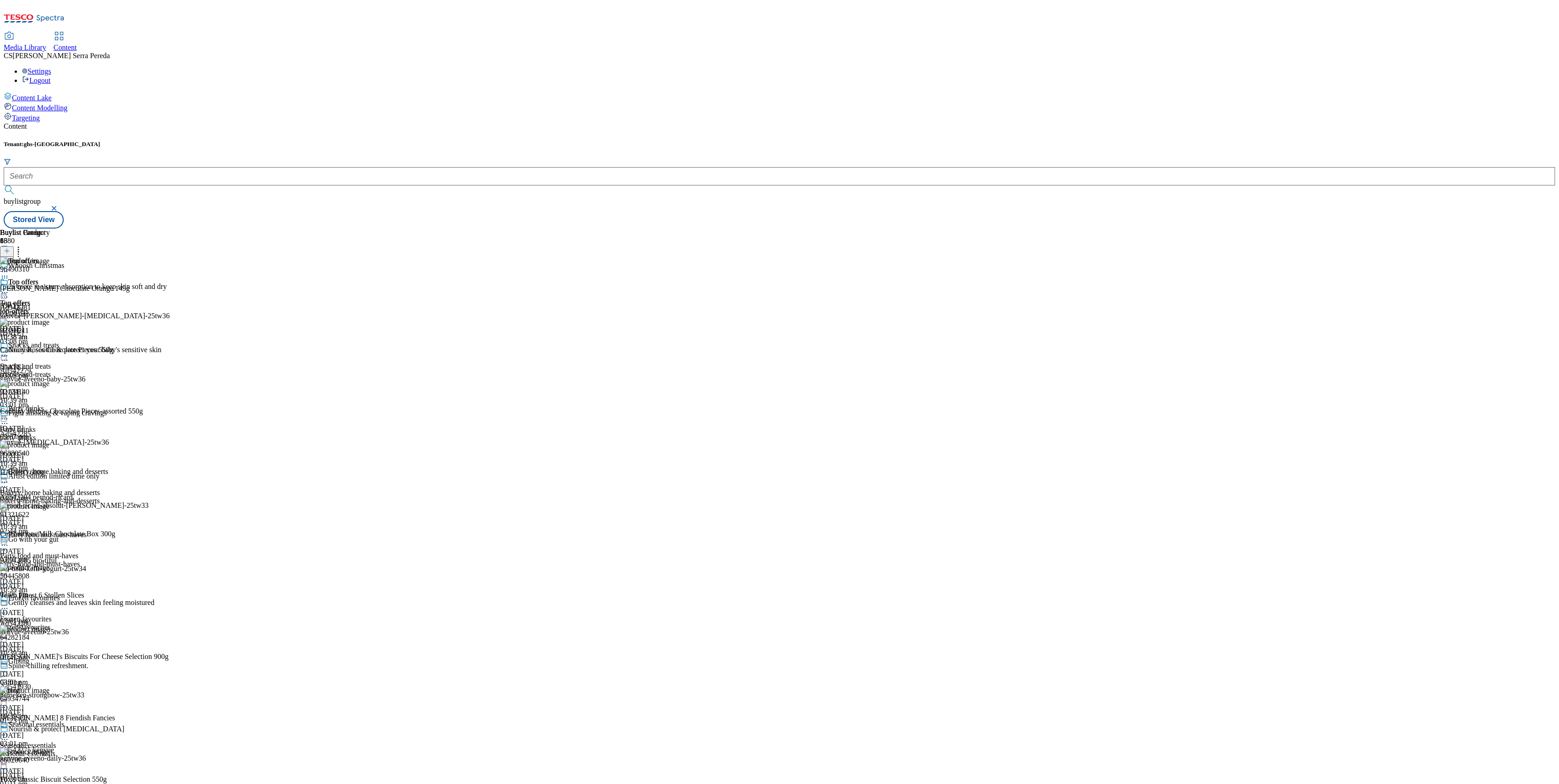
click at [9, 288] on icon at bounding box center [4, 292] width 9 height 9
click at [39, 309] on span "Edit" at bounding box center [33, 312] width 10 height 7
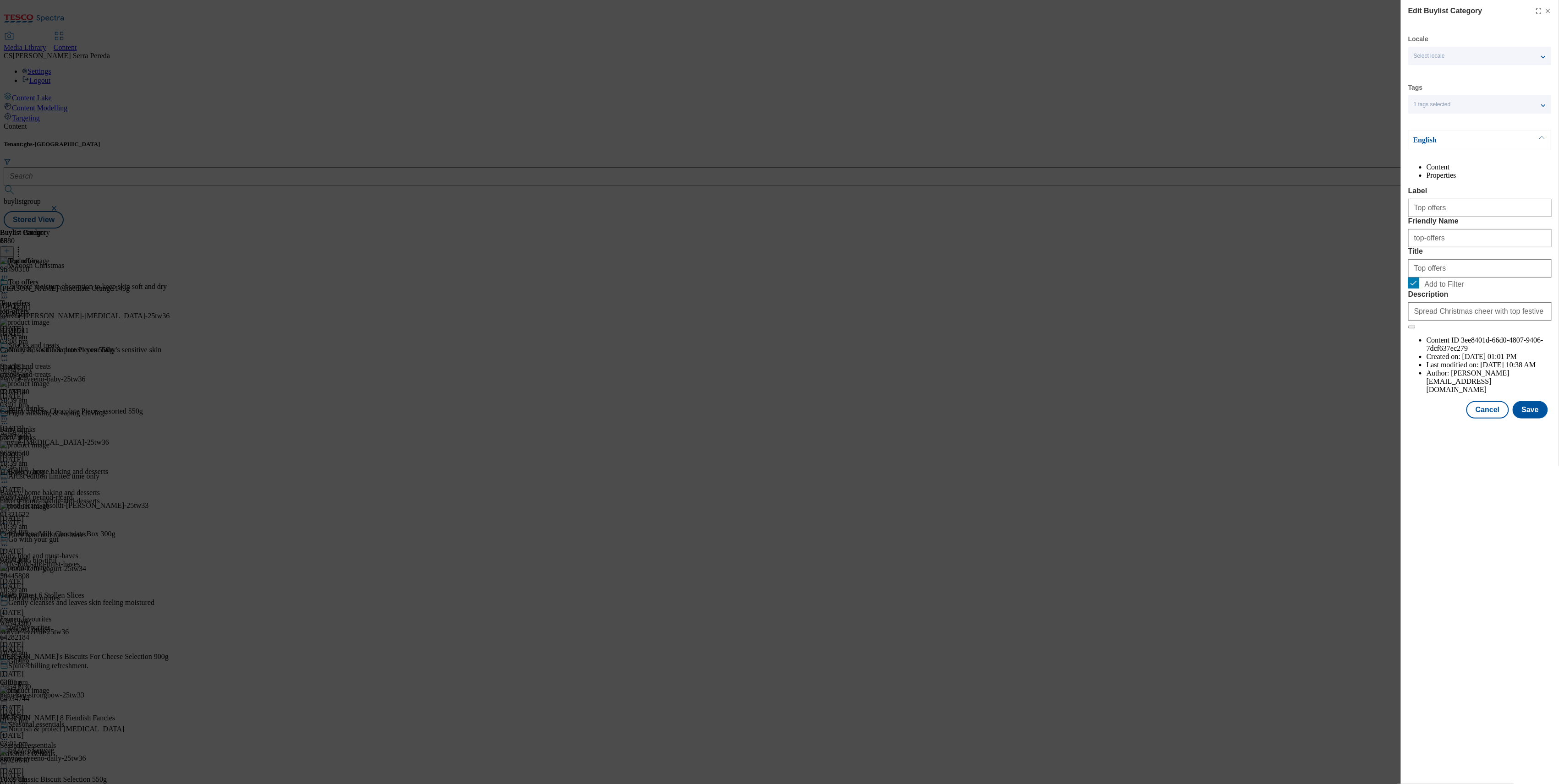
click at [1521, 433] on div "Modal" at bounding box center [1480, 426] width 158 height 13
click at [1529, 419] on button "Save" at bounding box center [1531, 410] width 35 height 18
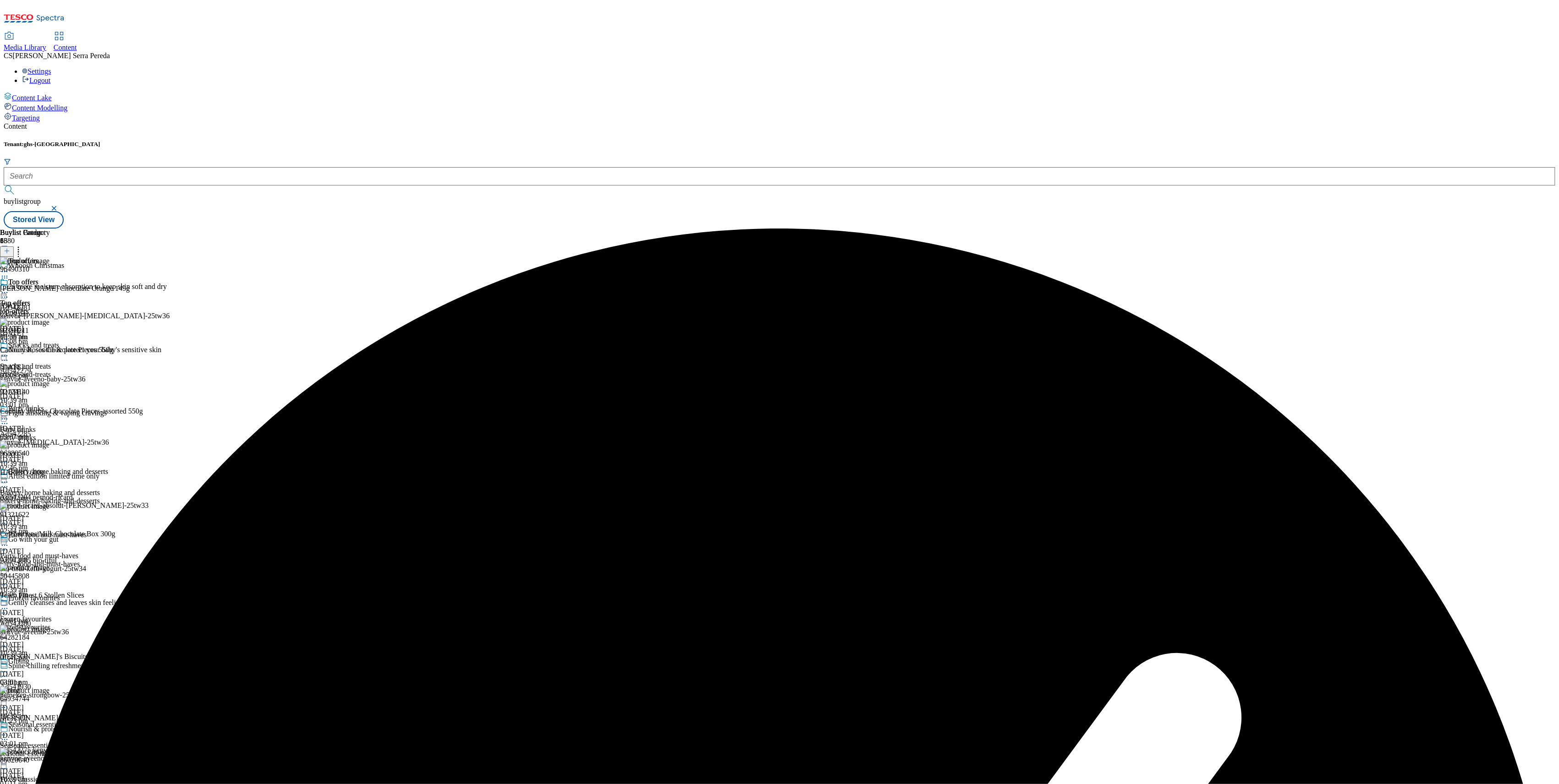
click at [9, 288] on icon at bounding box center [4, 292] width 9 height 9
click at [50, 351] on span "Preview" at bounding box center [39, 354] width 22 height 7
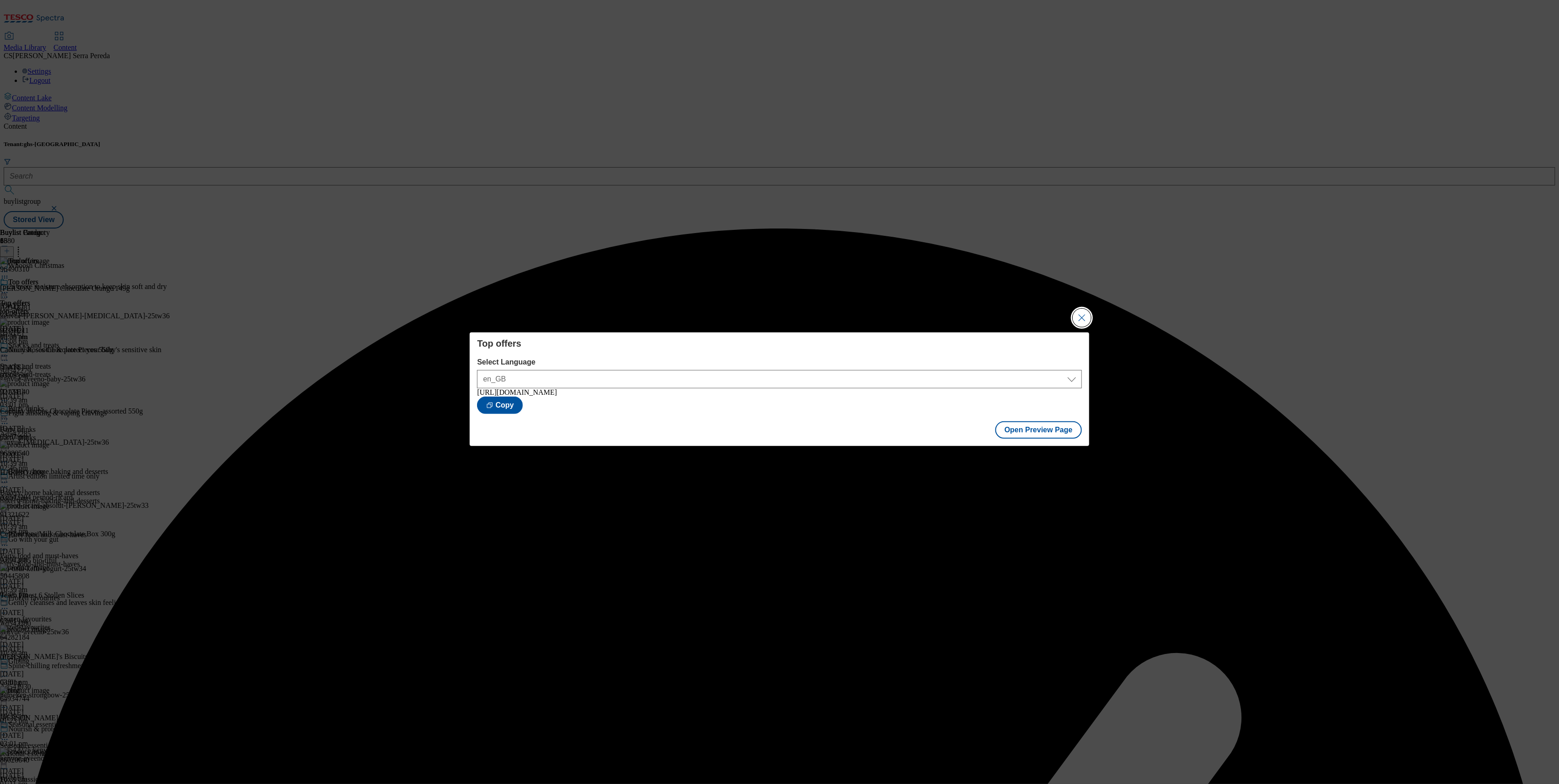
click at [1082, 309] on button "Close Modal" at bounding box center [1082, 318] width 18 height 18
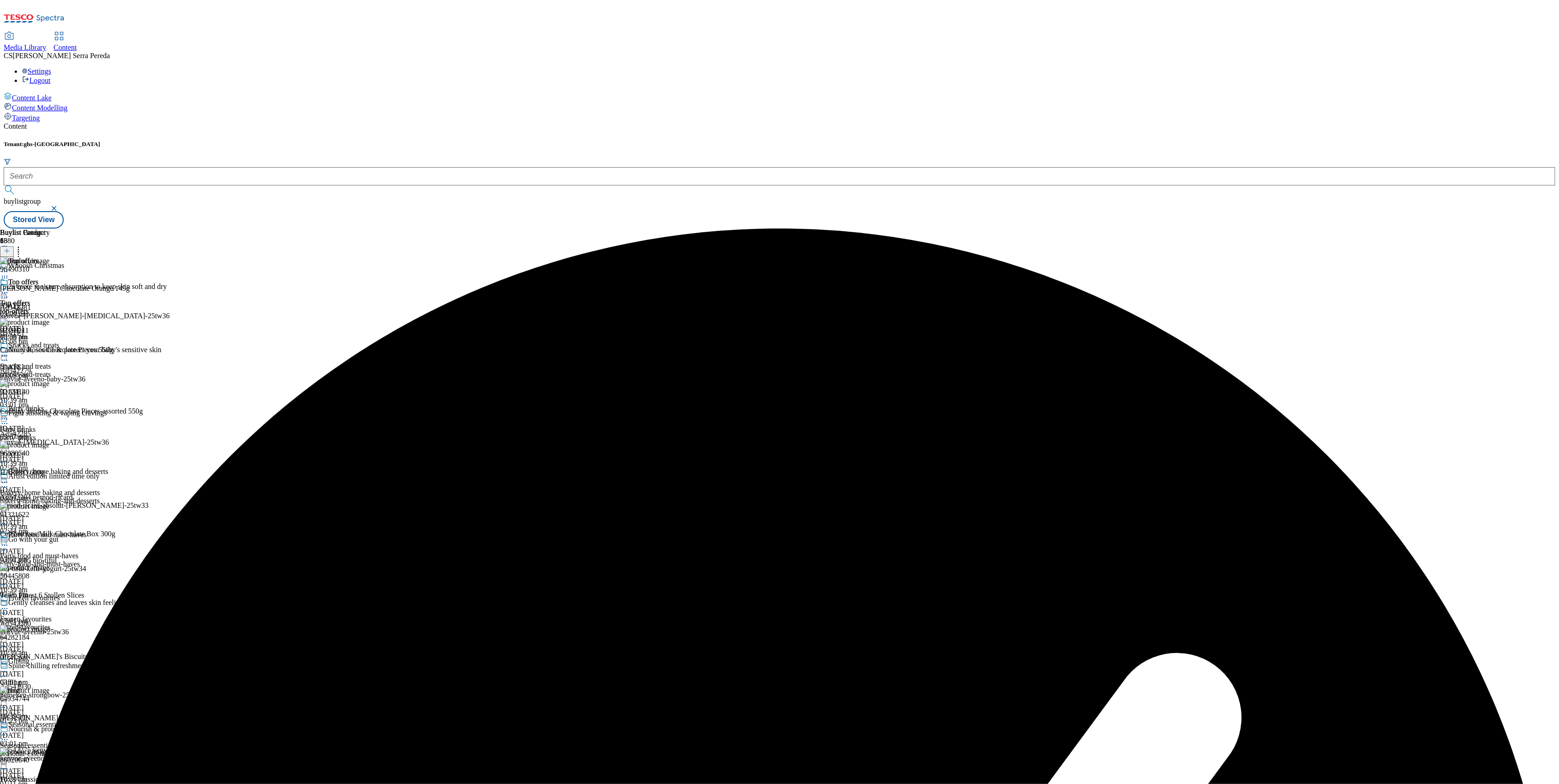
click at [50, 278] on div "Top offers" at bounding box center [25, 289] width 50 height 21
click at [9, 288] on icon at bounding box center [4, 292] width 9 height 9
click at [48, 382] on span "Publish" at bounding box center [38, 385] width 20 height 7
click at [108, 371] on div "snacks-and-treats" at bounding box center [54, 375] width 108 height 8
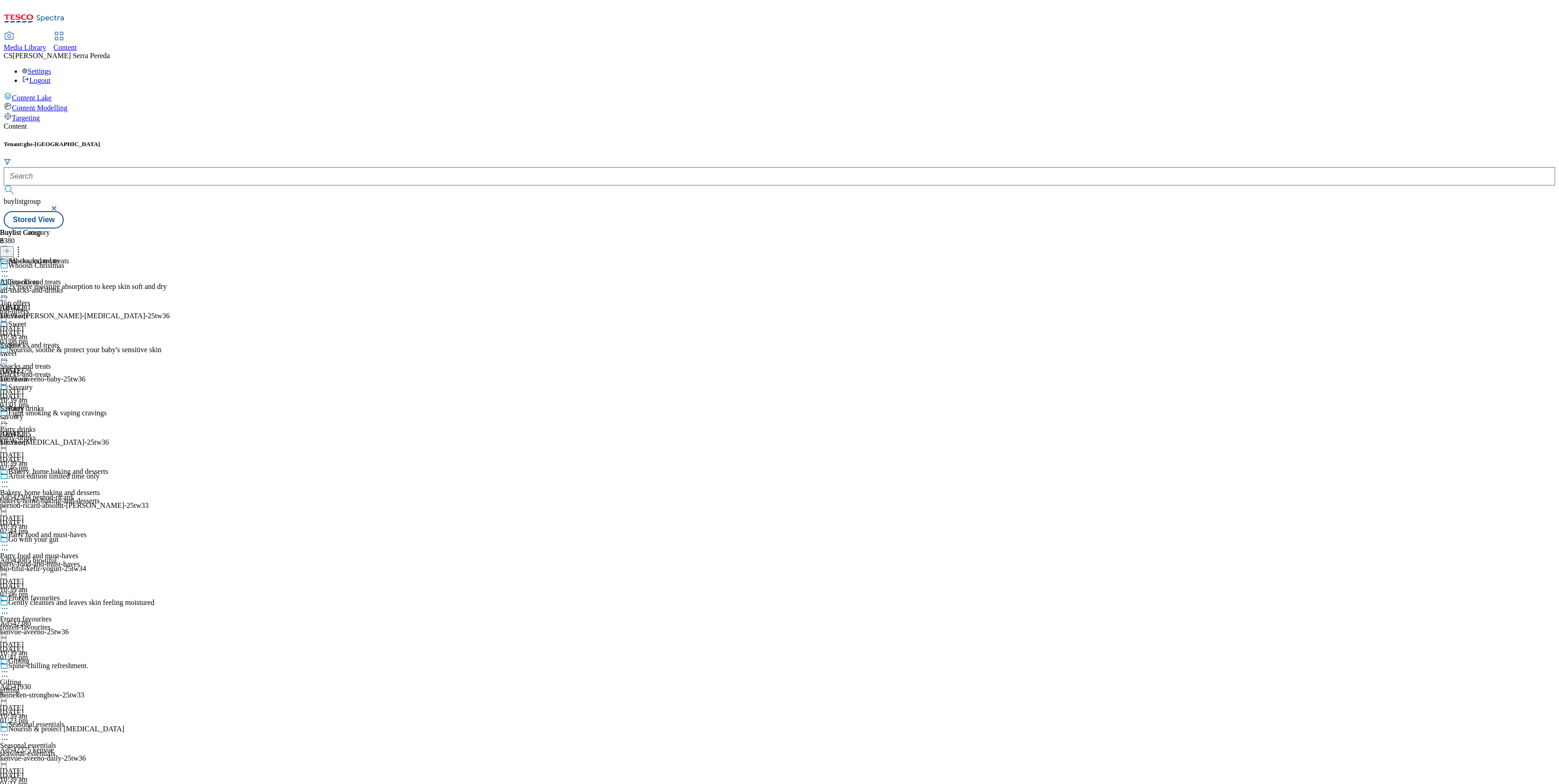
click at [108, 750] on div "seasonal-essentials" at bounding box center [54, 754] width 108 height 8
click at [64, 286] on div "seasonal-essentials" at bounding box center [32, 290] width 64 height 8
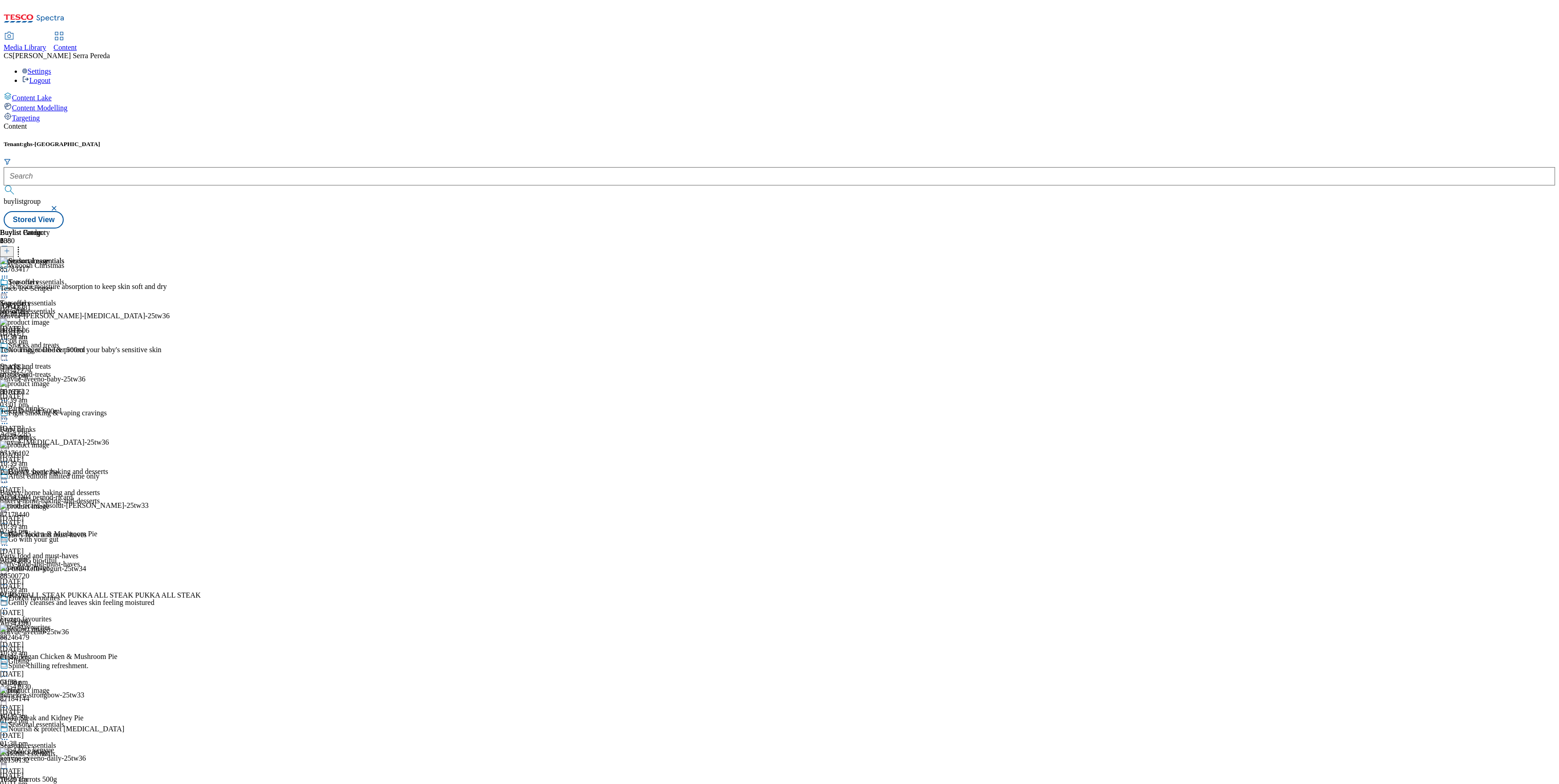
click at [9, 288] on icon at bounding box center [4, 292] width 9 height 9
click at [42, 308] on div "Edit" at bounding box center [30, 312] width 24 height 8
click at [64, 288] on div at bounding box center [32, 293] width 64 height 11
click at [28, 308] on icon at bounding box center [25, 311] width 7 height 7
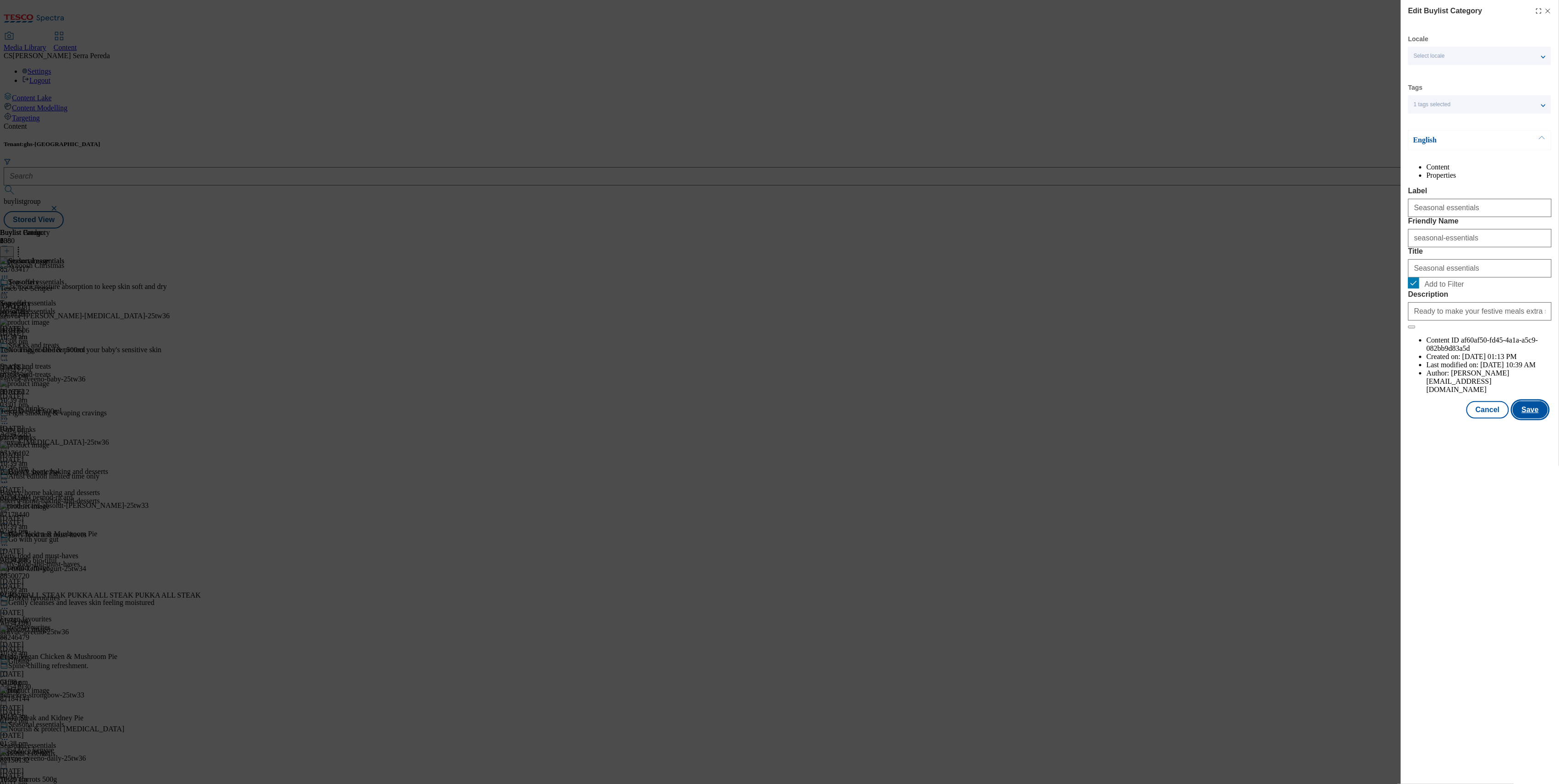
click at [1544, 419] on button "Save" at bounding box center [1531, 410] width 35 height 18
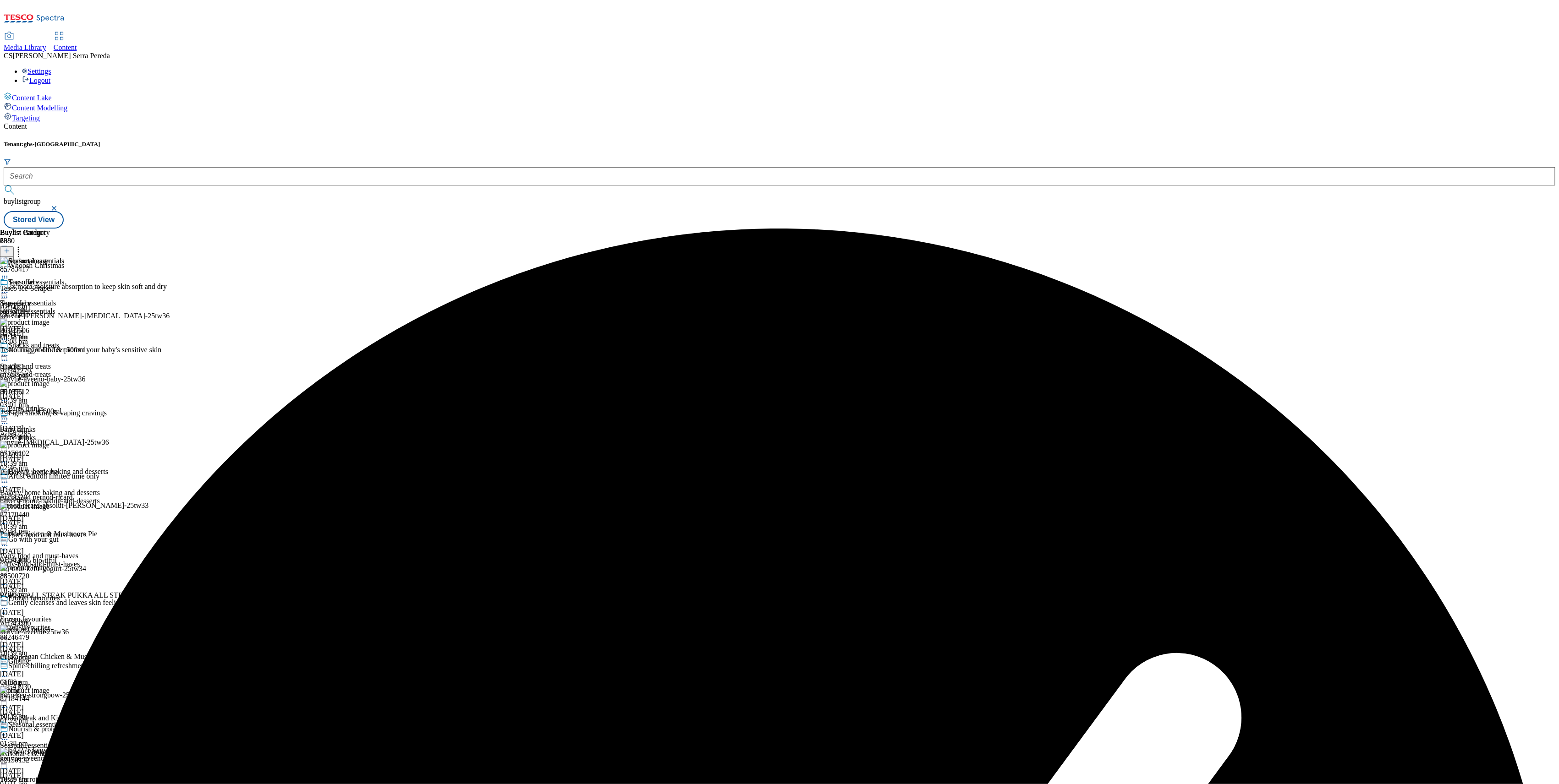
click at [9, 288] on icon at bounding box center [4, 292] width 9 height 9
click at [50, 351] on span "Preview" at bounding box center [39, 354] width 22 height 7
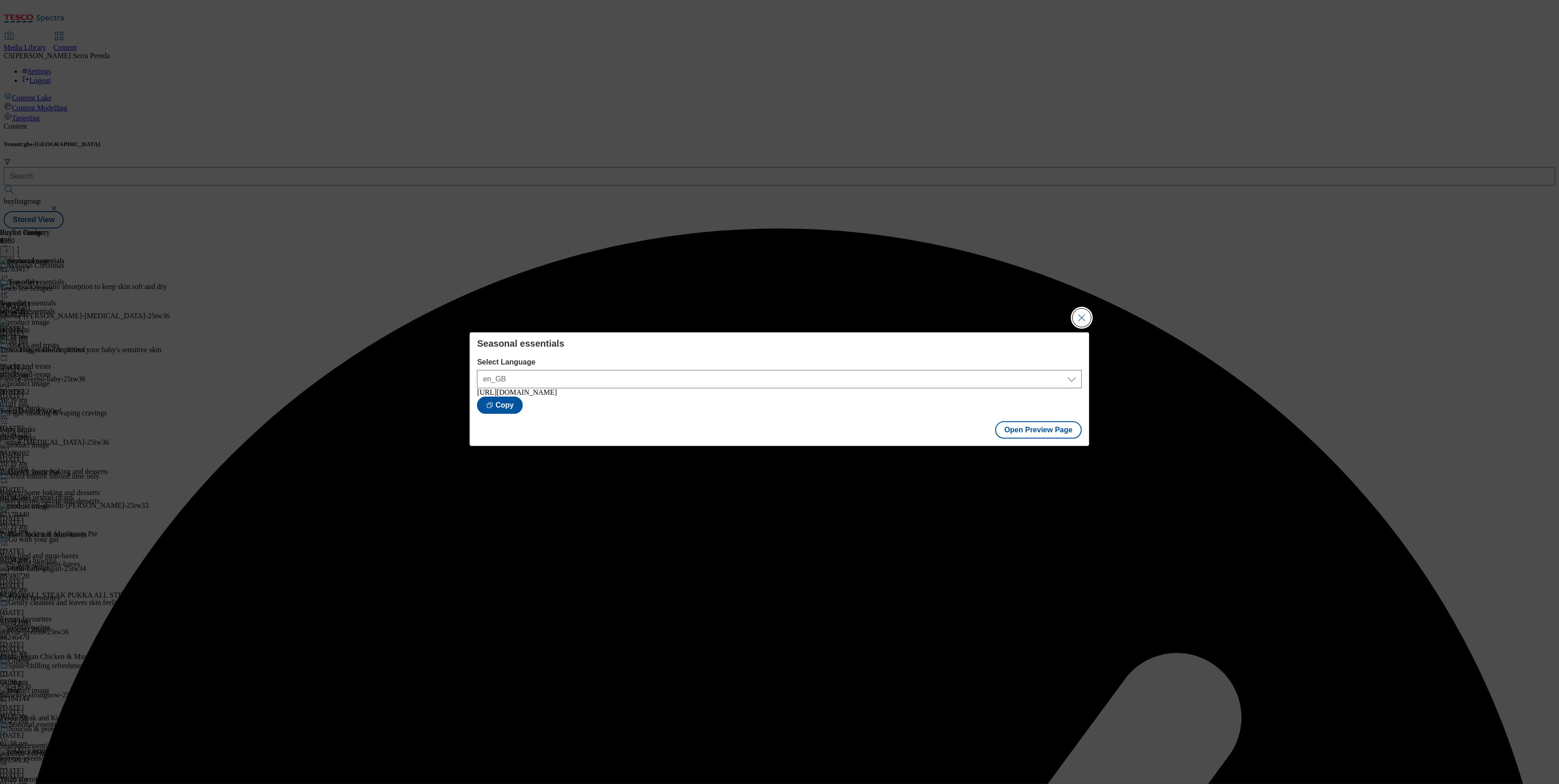
click at [1083, 319] on button "Close Modal" at bounding box center [1082, 318] width 18 height 18
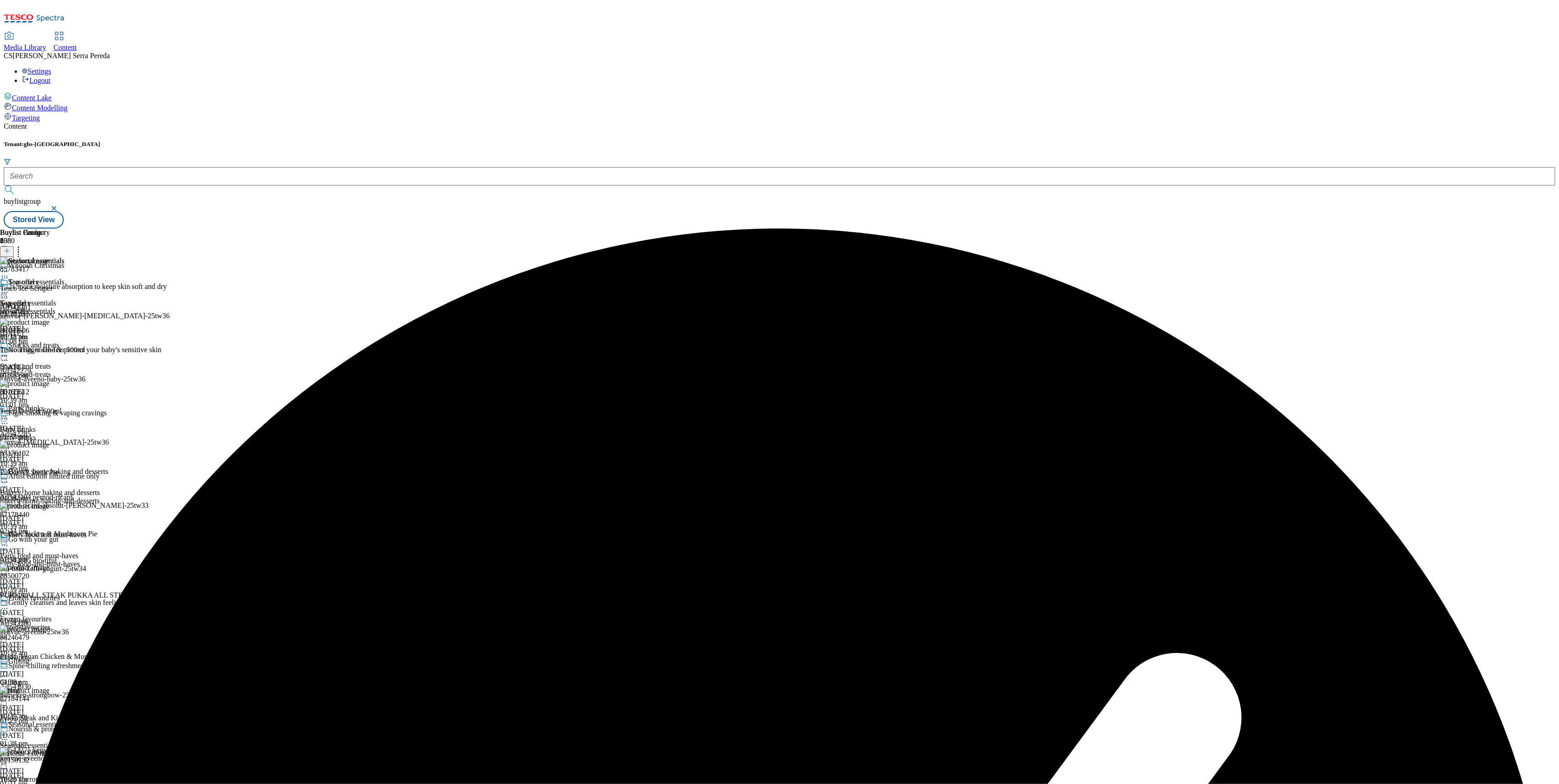
click at [9, 288] on icon at bounding box center [4, 292] width 9 height 9
click at [48, 382] on span "Publish" at bounding box center [38, 385] width 20 height 7
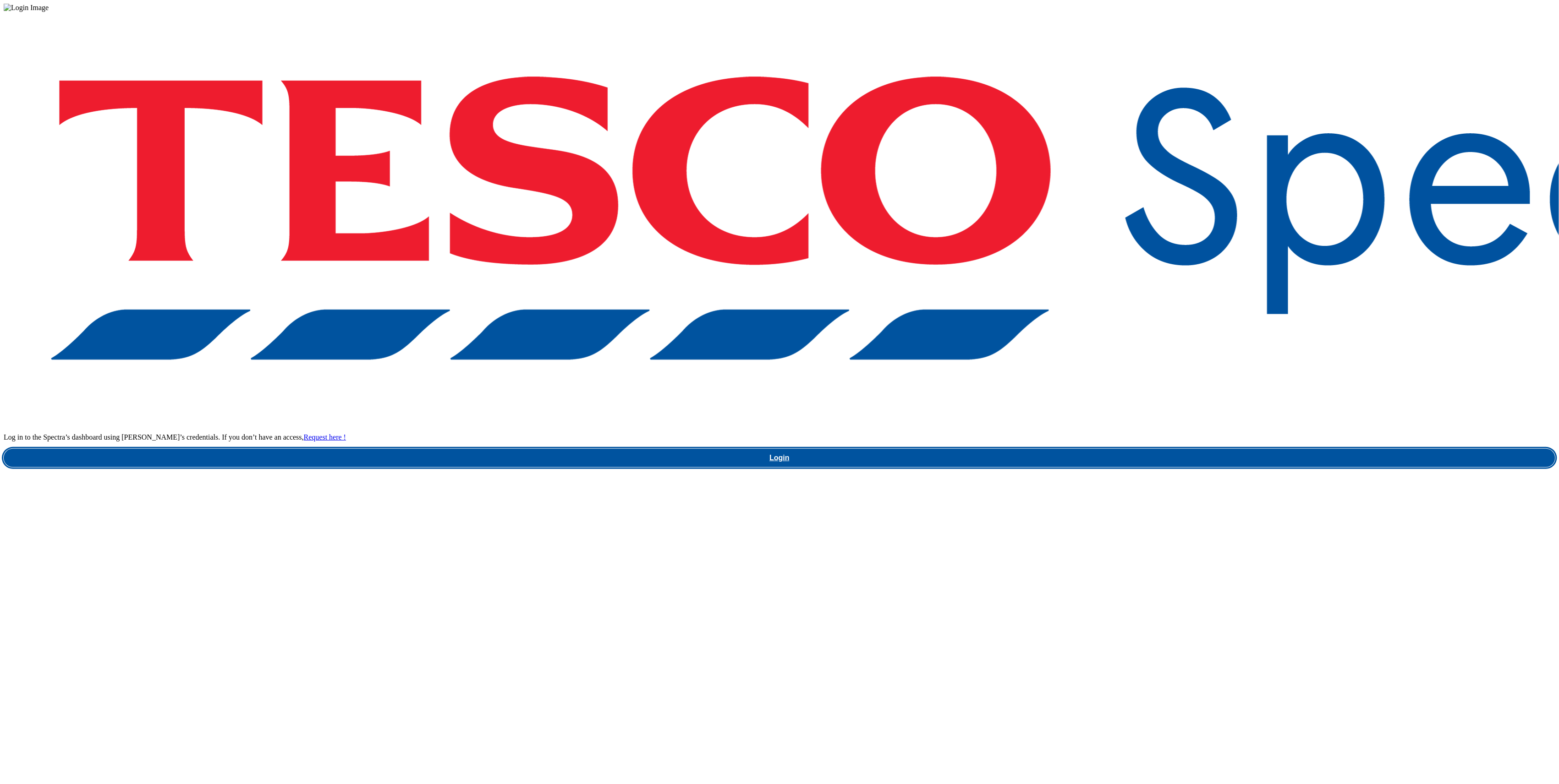
click at [1161, 449] on link "Login" at bounding box center [780, 458] width 1552 height 18
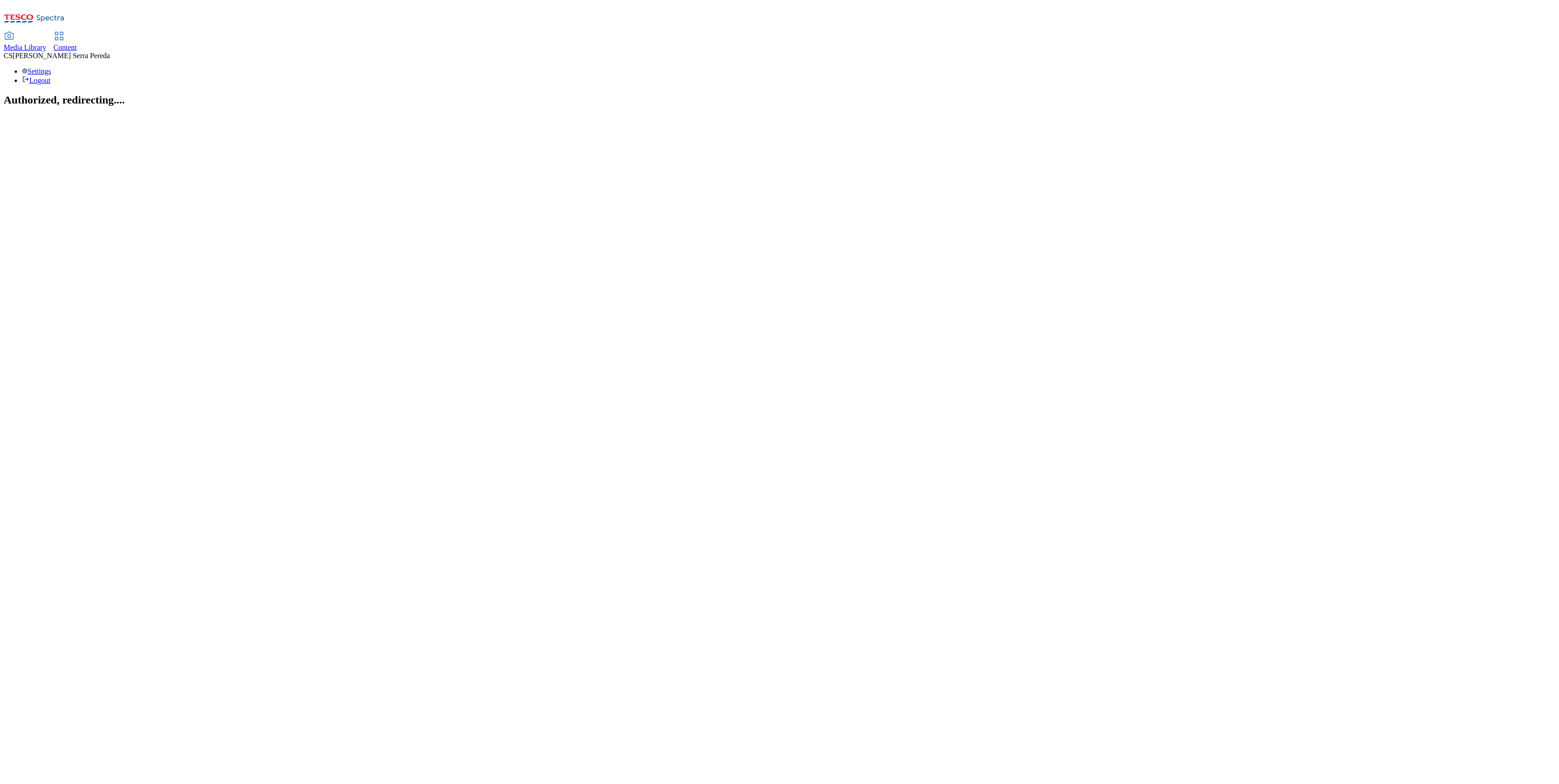
click at [77, 44] on div "Content" at bounding box center [65, 48] width 24 height 8
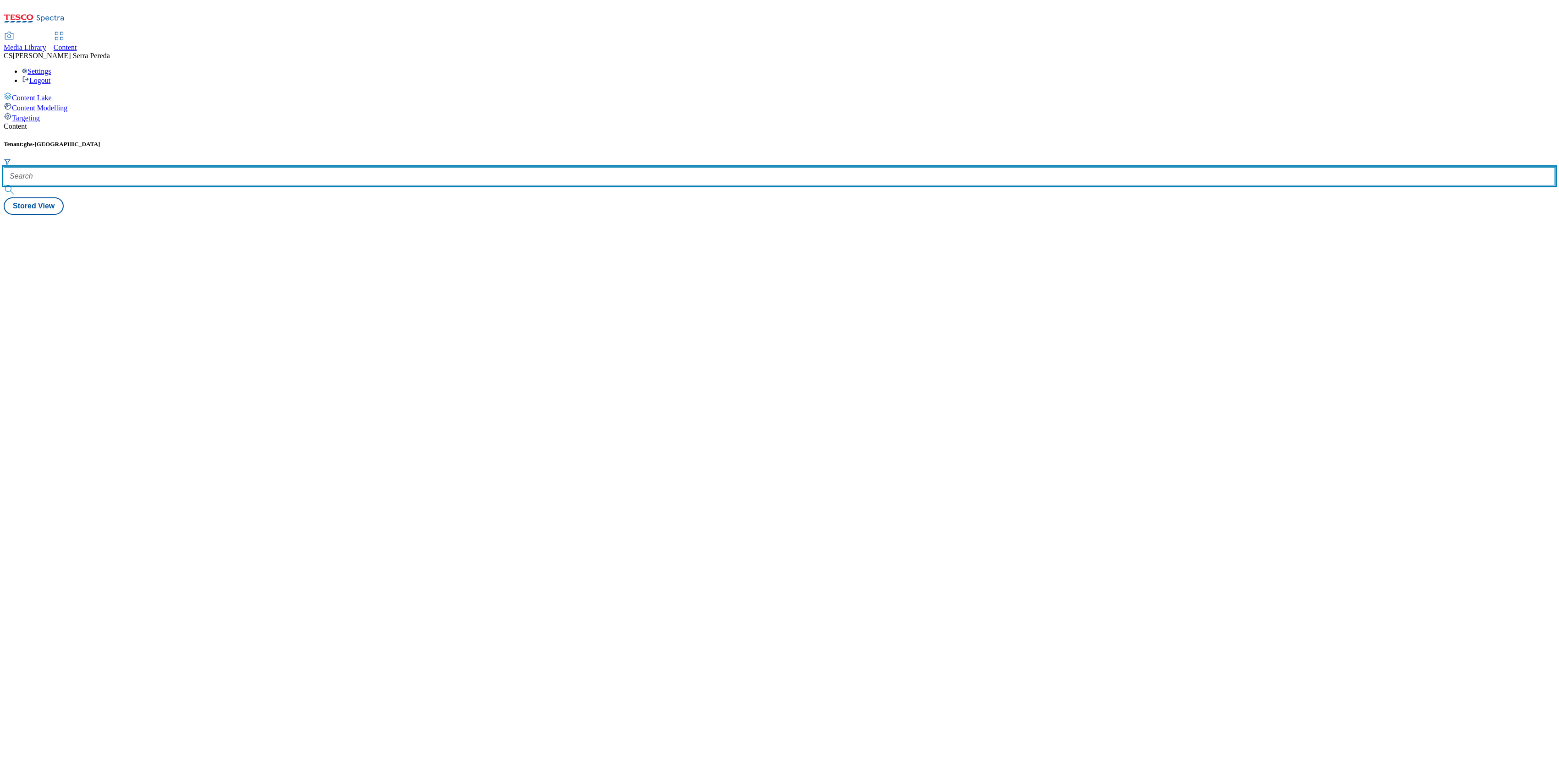
click at [213, 167] on input "text" at bounding box center [780, 176] width 1552 height 18
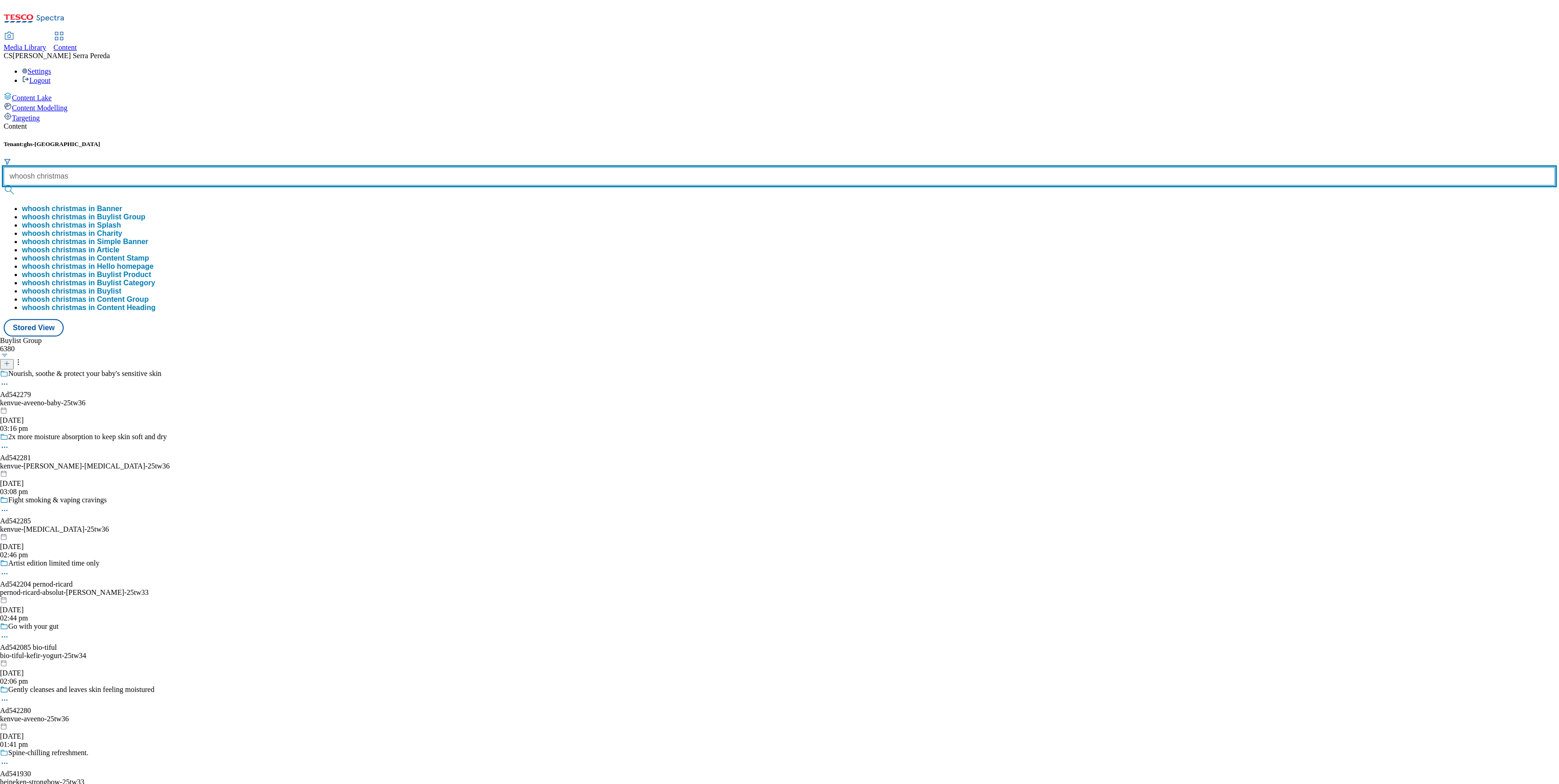
type input "whoosh christmas"
click at [4, 186] on button "submit" at bounding box center [10, 190] width 13 height 9
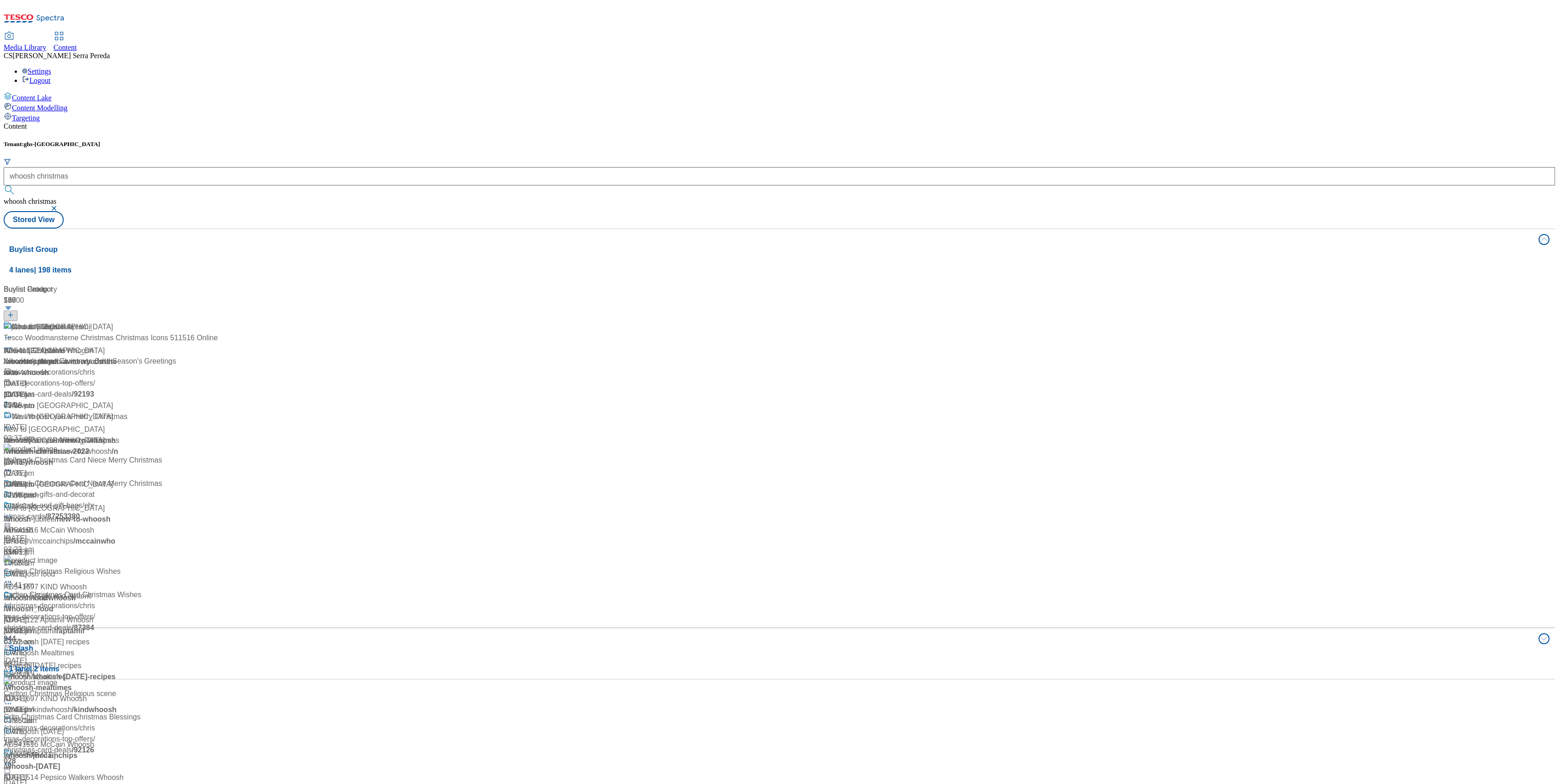
click at [233, 122] on div "Content" at bounding box center [780, 126] width 1552 height 8
click at [128, 322] on div "Whoosh Christmas Whoosh Christmas / we-whoosh-you-a-merry-christmas [DATE] 07:3…" at bounding box center [65, 367] width 123 height 90
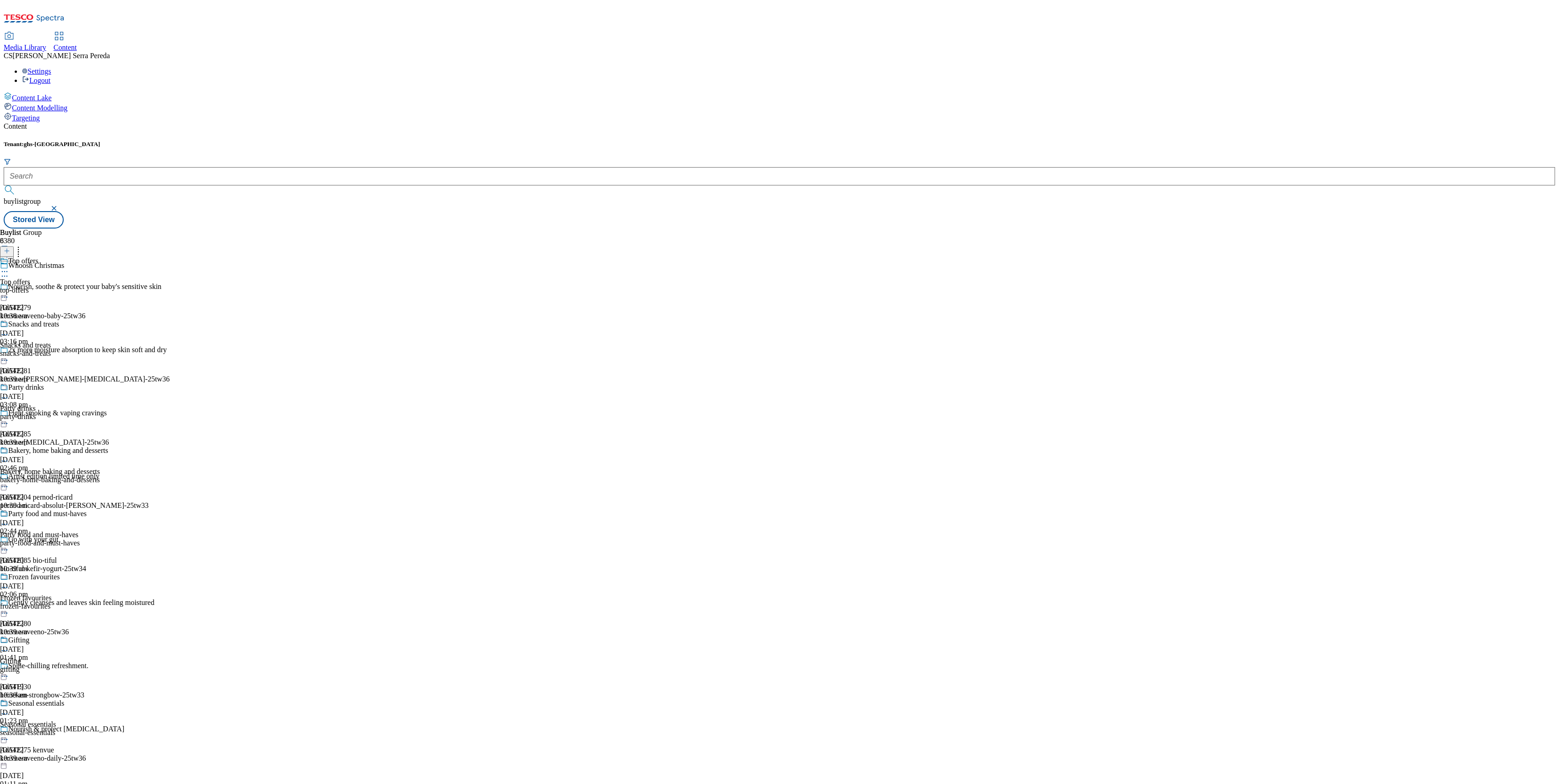
click at [9, 267] on icon at bounding box center [4, 271] width 9 height 9
click at [42, 287] on div "Edit" at bounding box center [30, 290] width 24 height 8
click at [9, 267] on icon at bounding box center [4, 271] width 9 height 9
click at [39, 288] on span "Edit" at bounding box center [33, 291] width 10 height 7
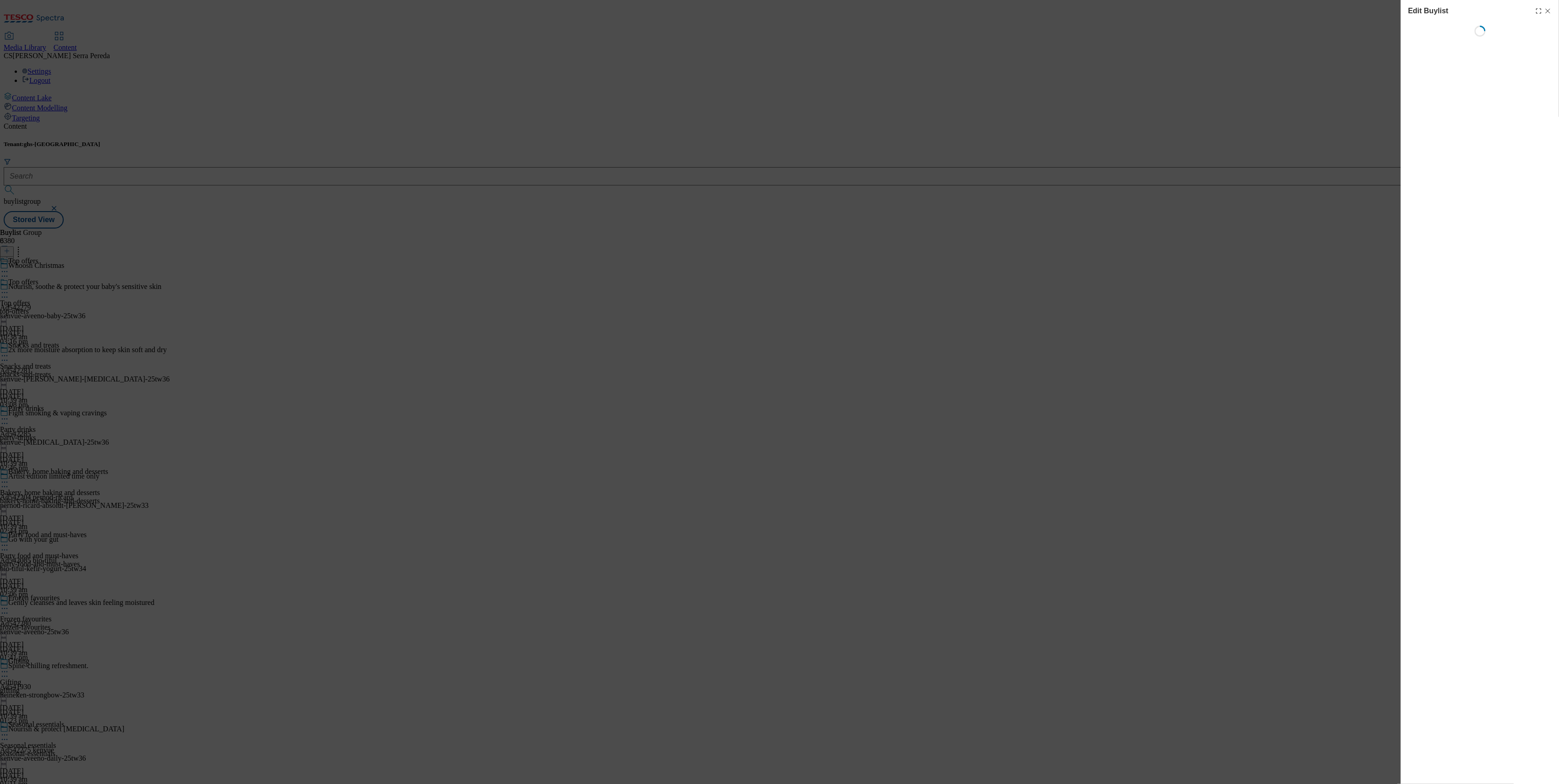
select select "seasonal"
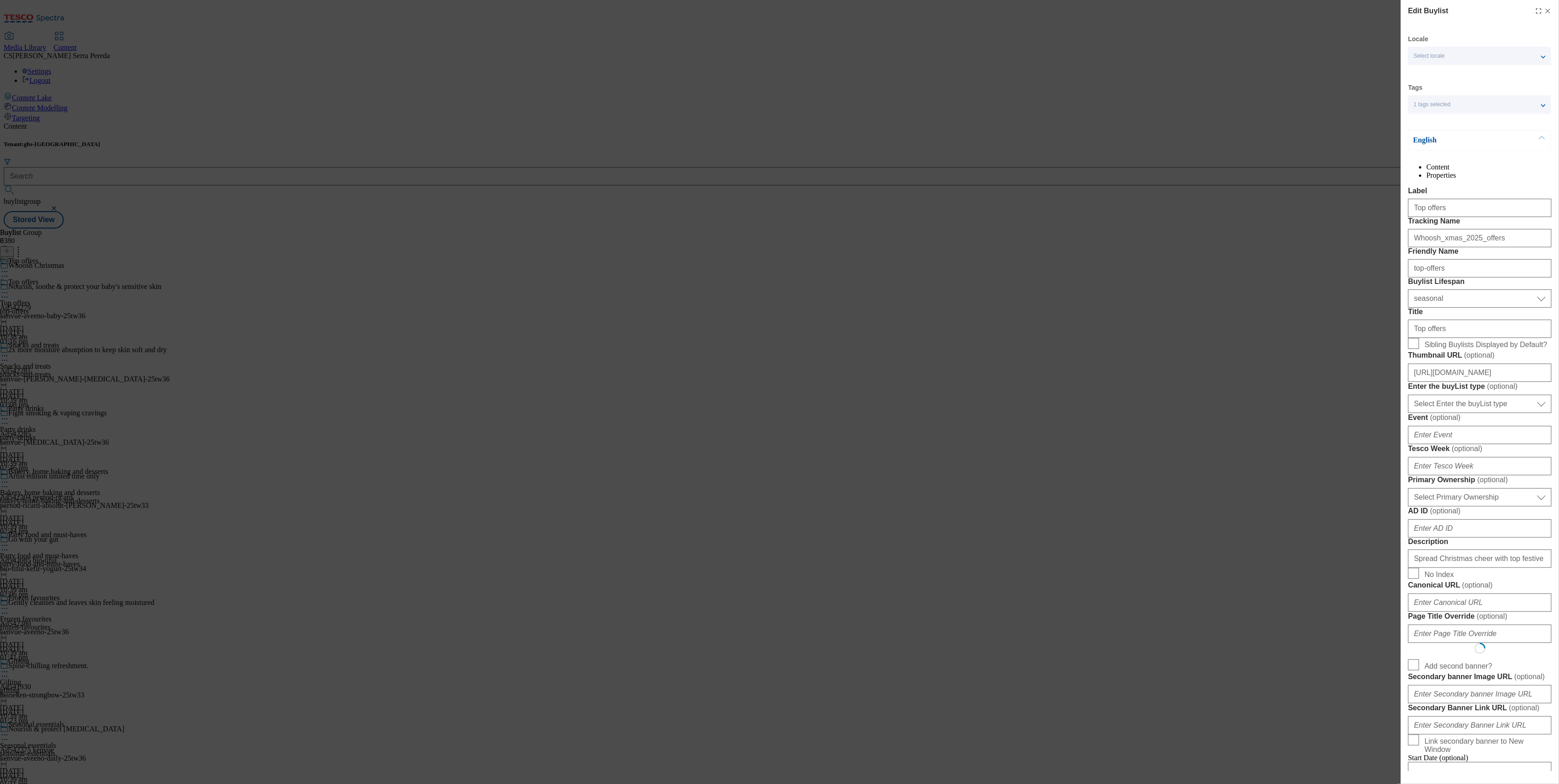
select select "Banner"
